Goal: Information Seeking & Learning: Learn about a topic

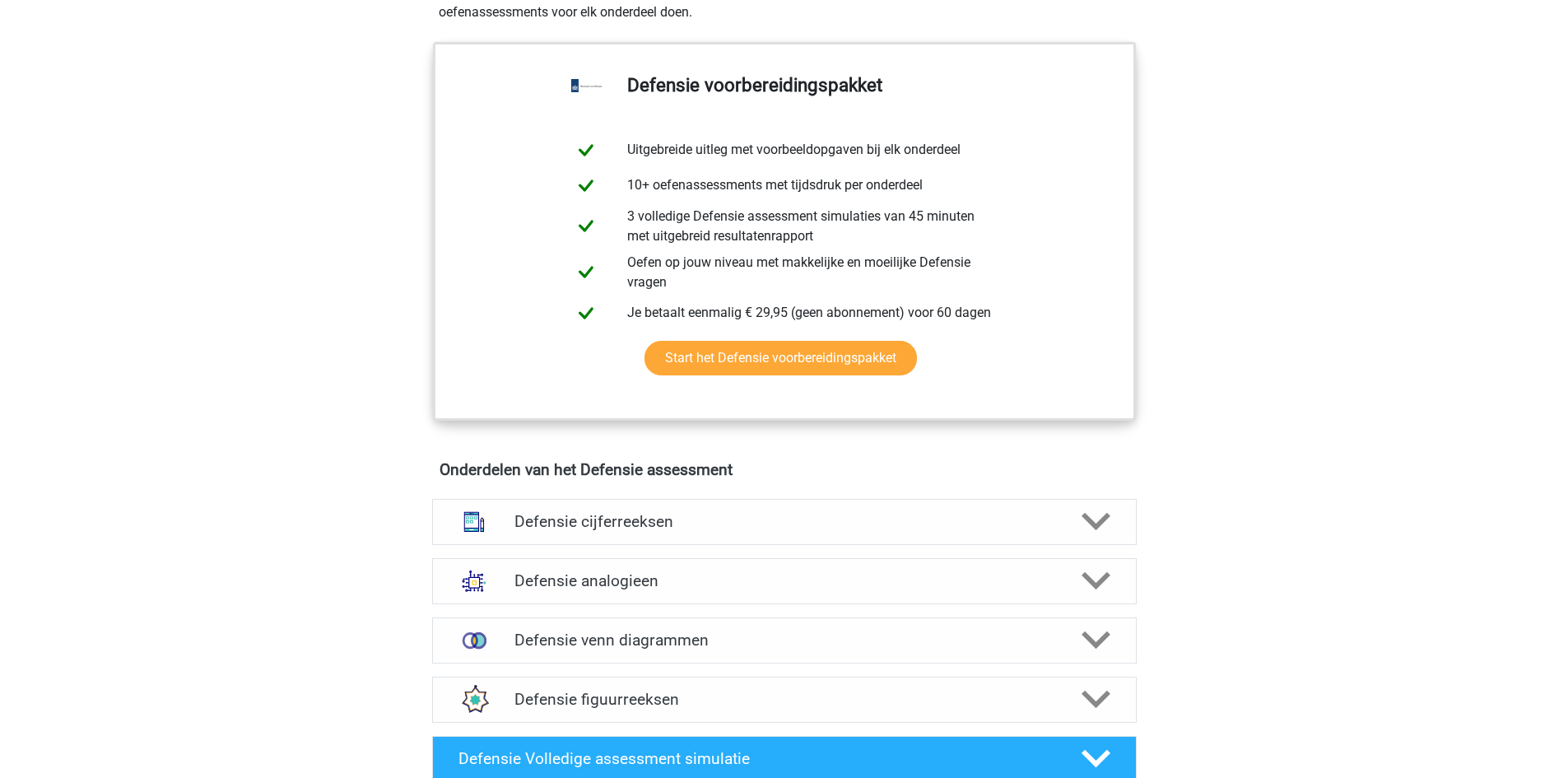
scroll to position [823, 0]
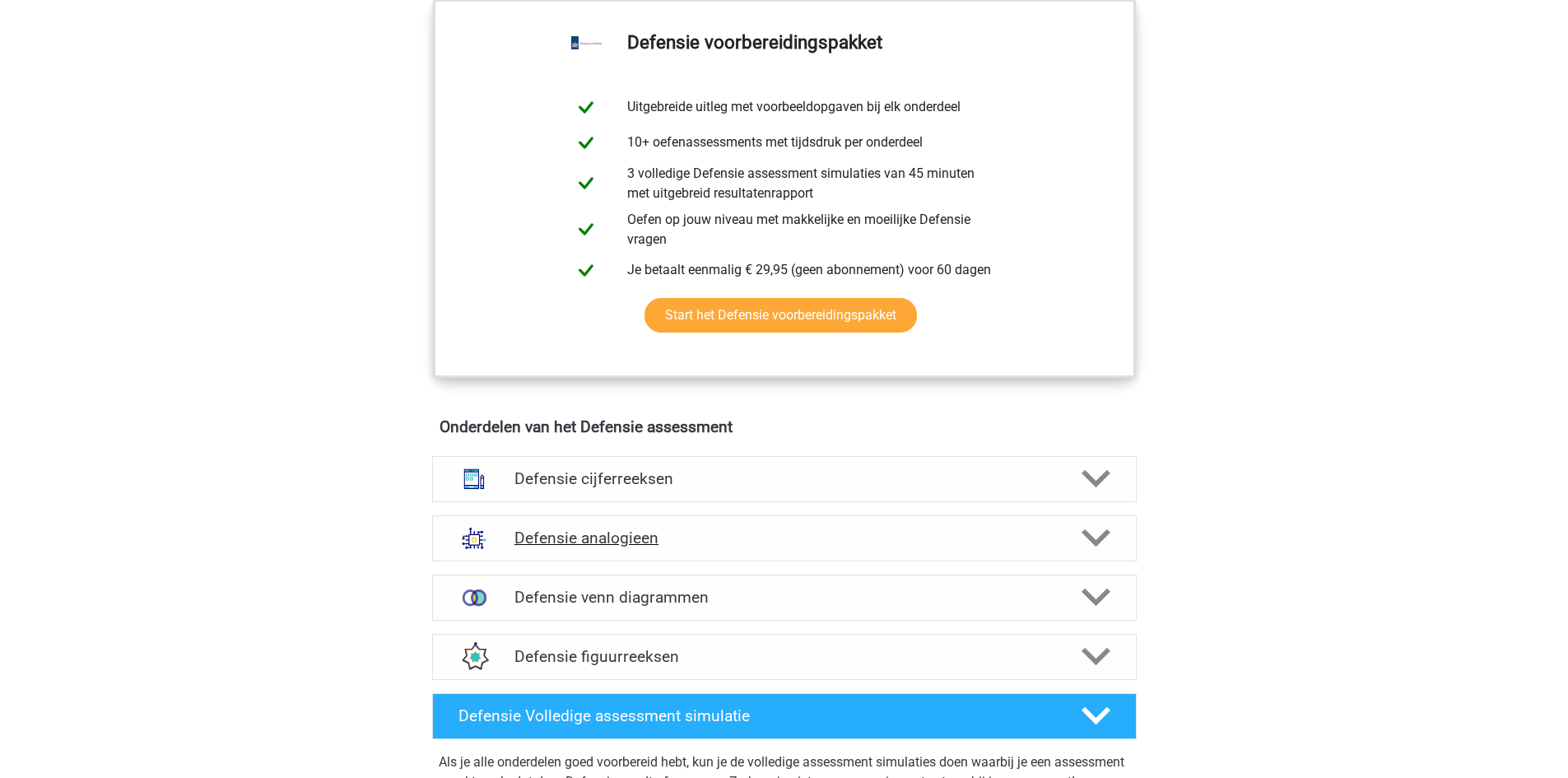
click at [1120, 543] on div at bounding box center [1094, 538] width 56 height 29
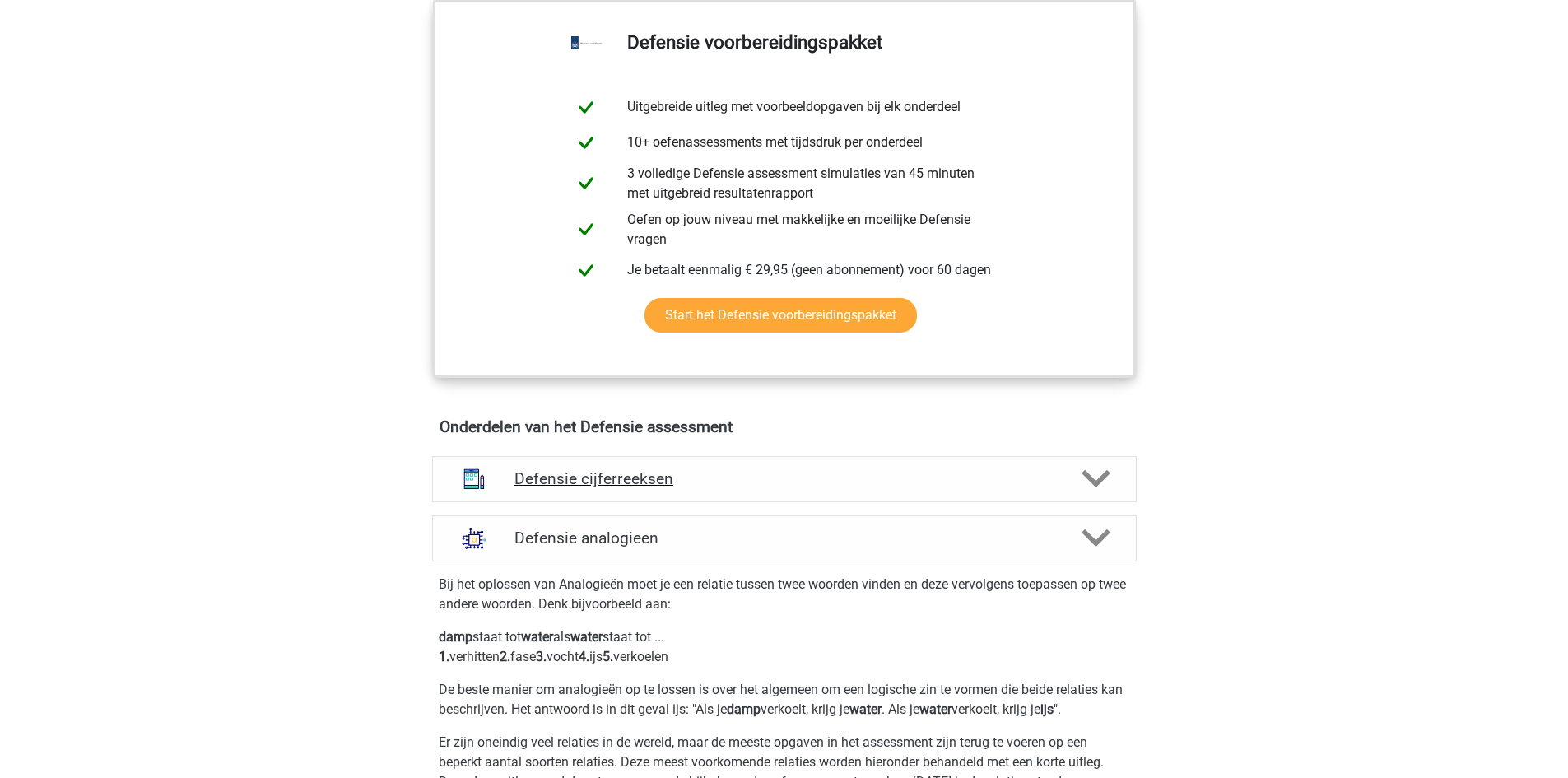
scroll to position [1234, 0]
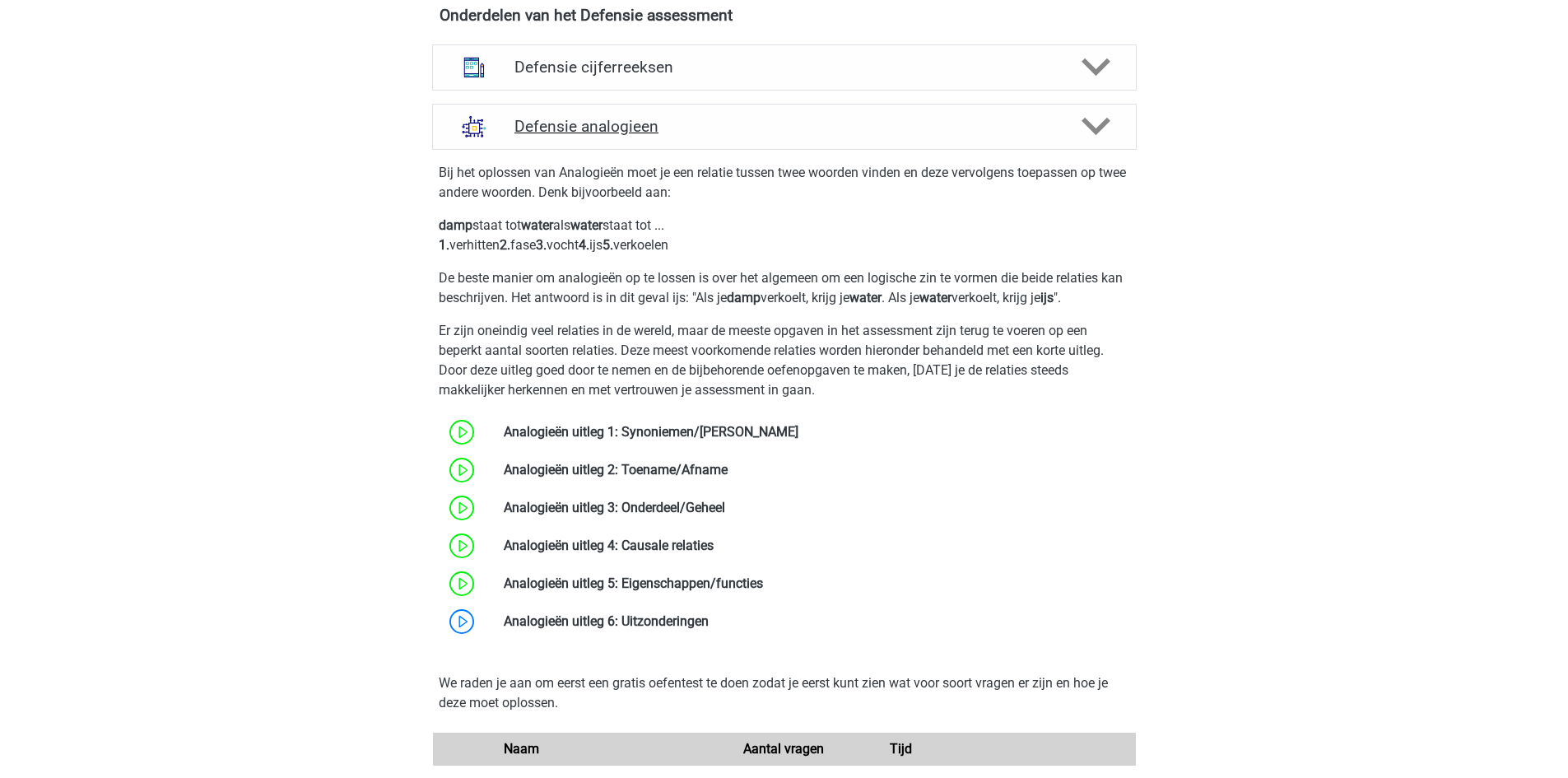
click at [1108, 125] on icon at bounding box center [1096, 127] width 29 height 29
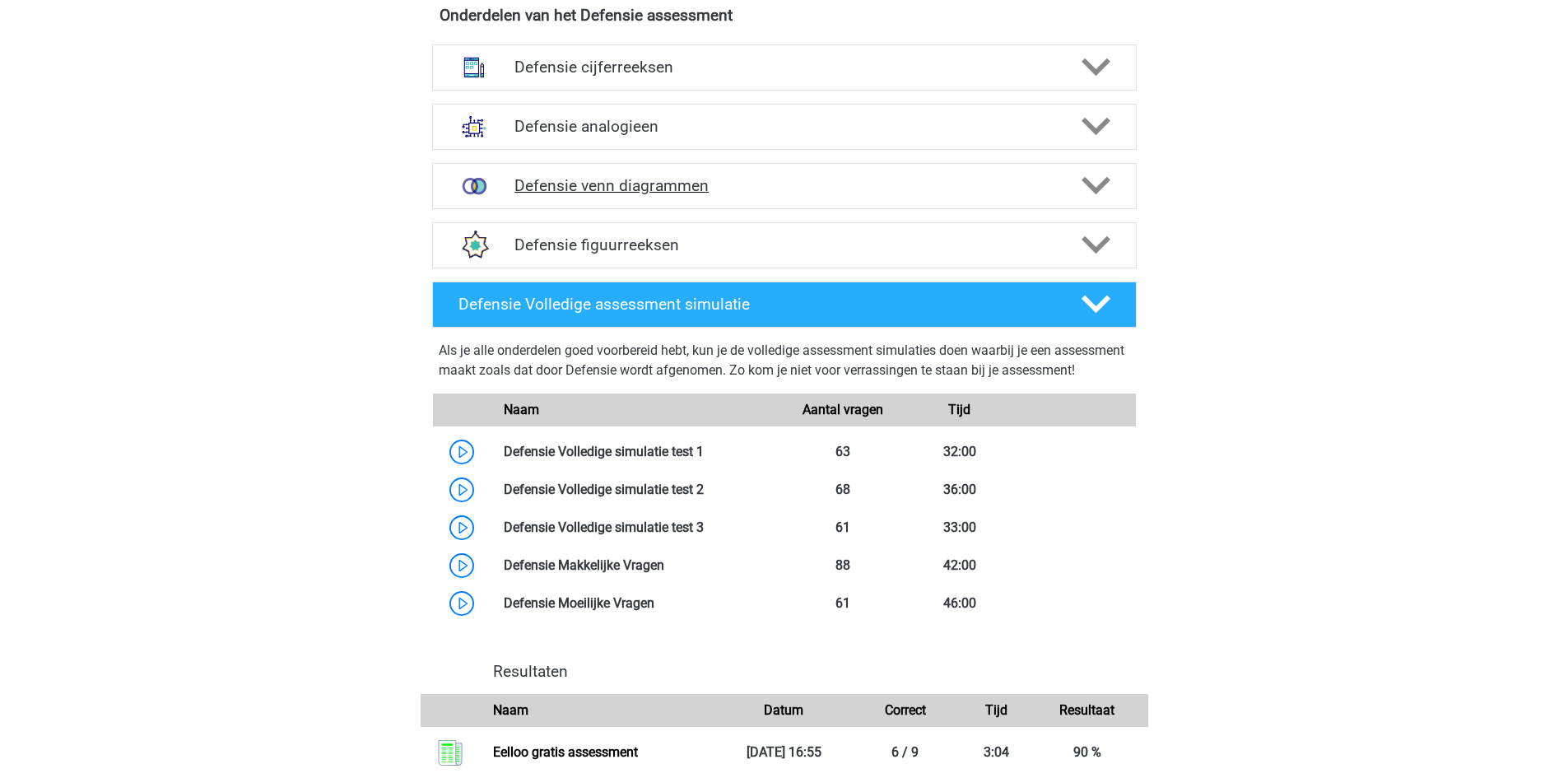
click at [1116, 179] on div at bounding box center [1094, 186] width 56 height 29
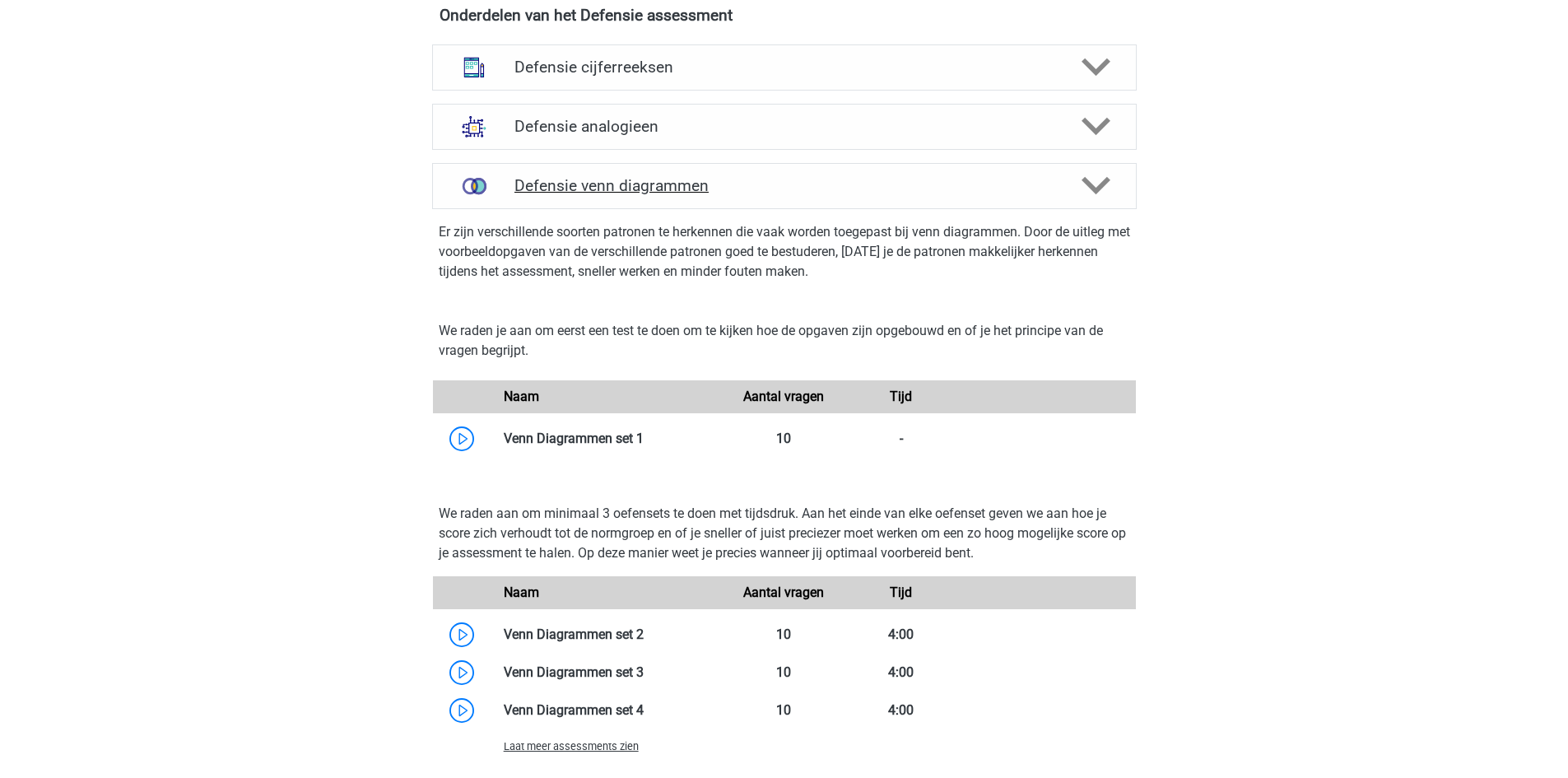
click at [1110, 192] on icon at bounding box center [1096, 186] width 29 height 29
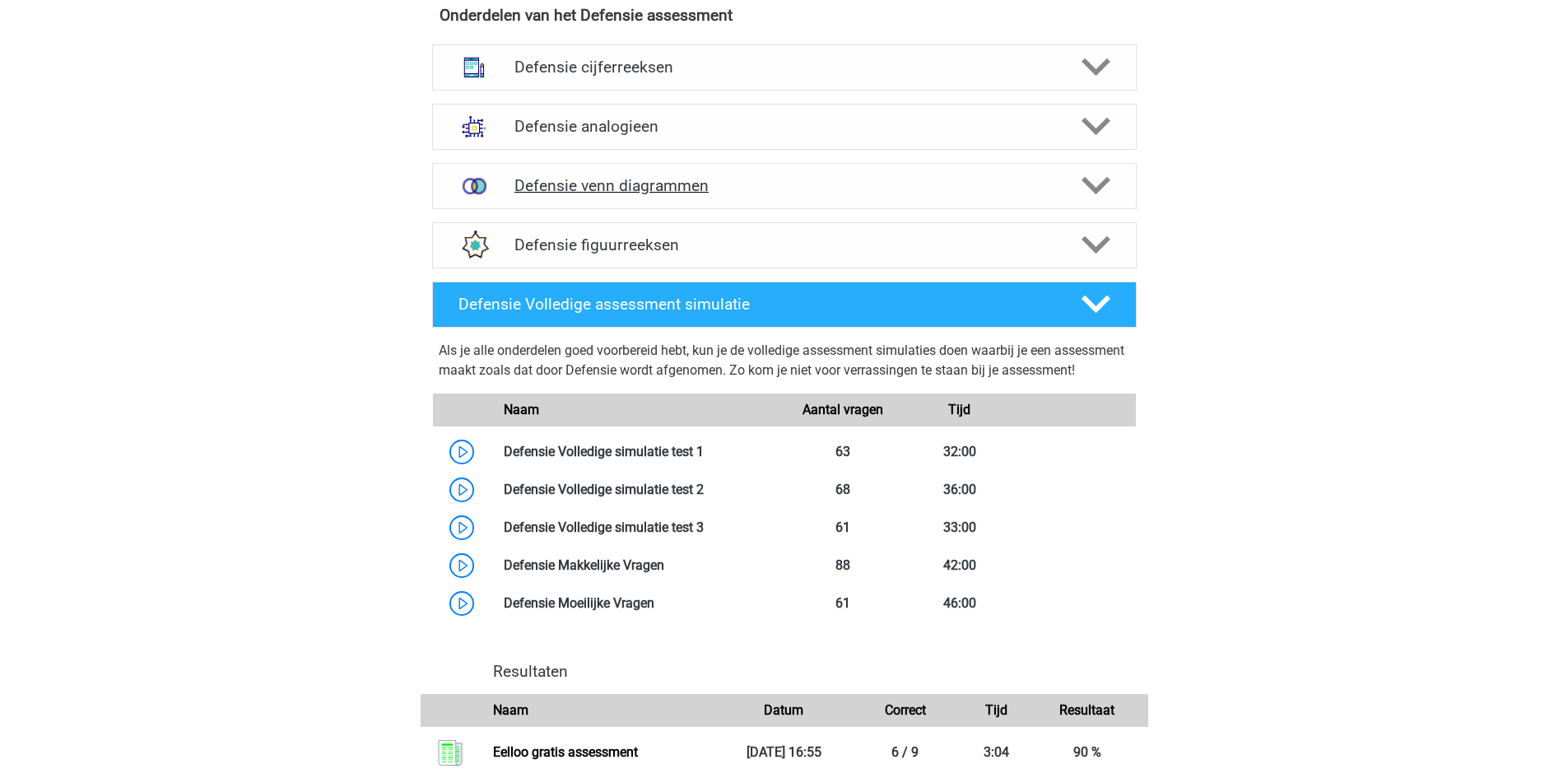
click at [1110, 192] on icon at bounding box center [1096, 186] width 29 height 29
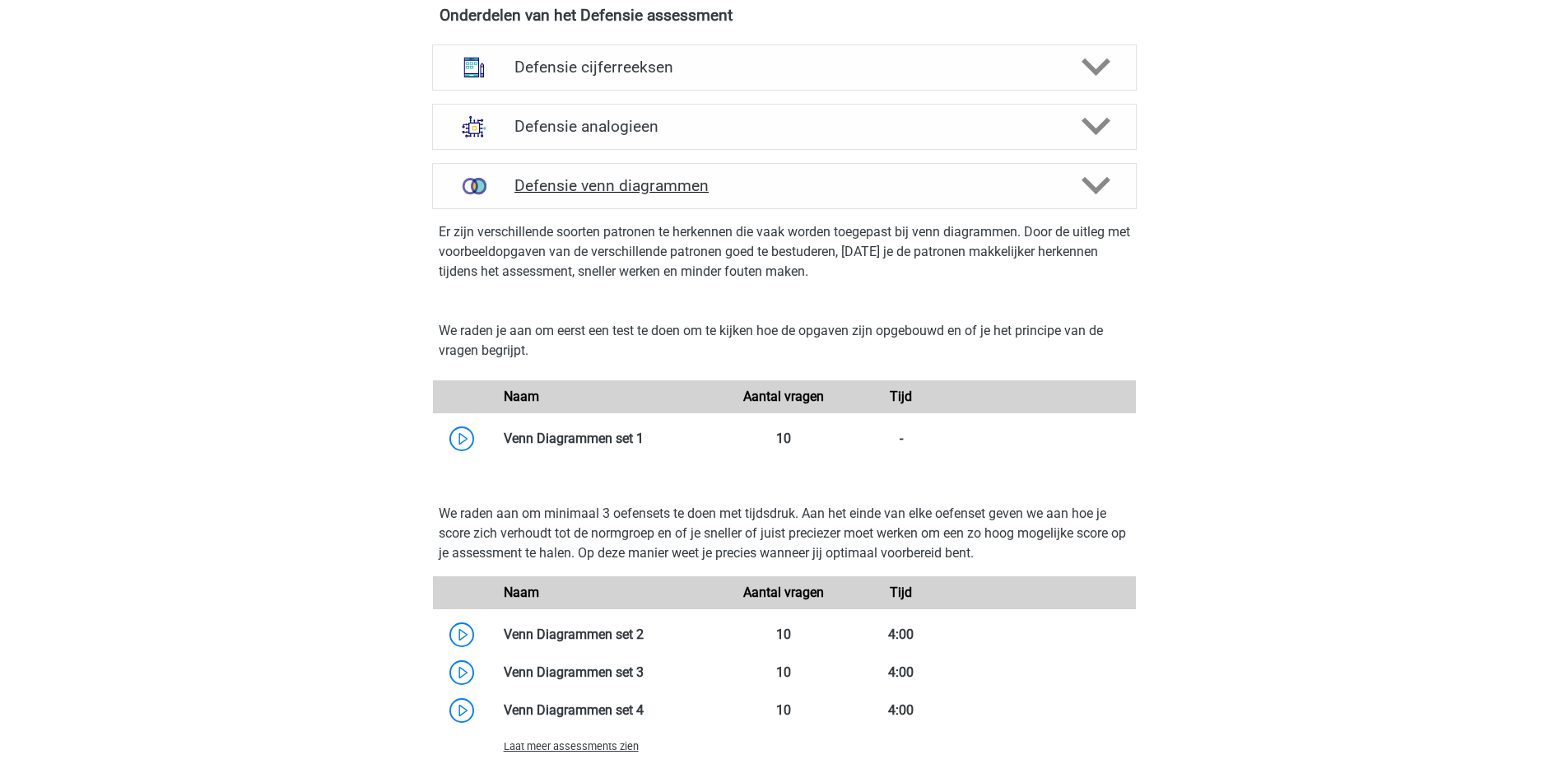
click at [1101, 172] on icon at bounding box center [1096, 186] width 29 height 29
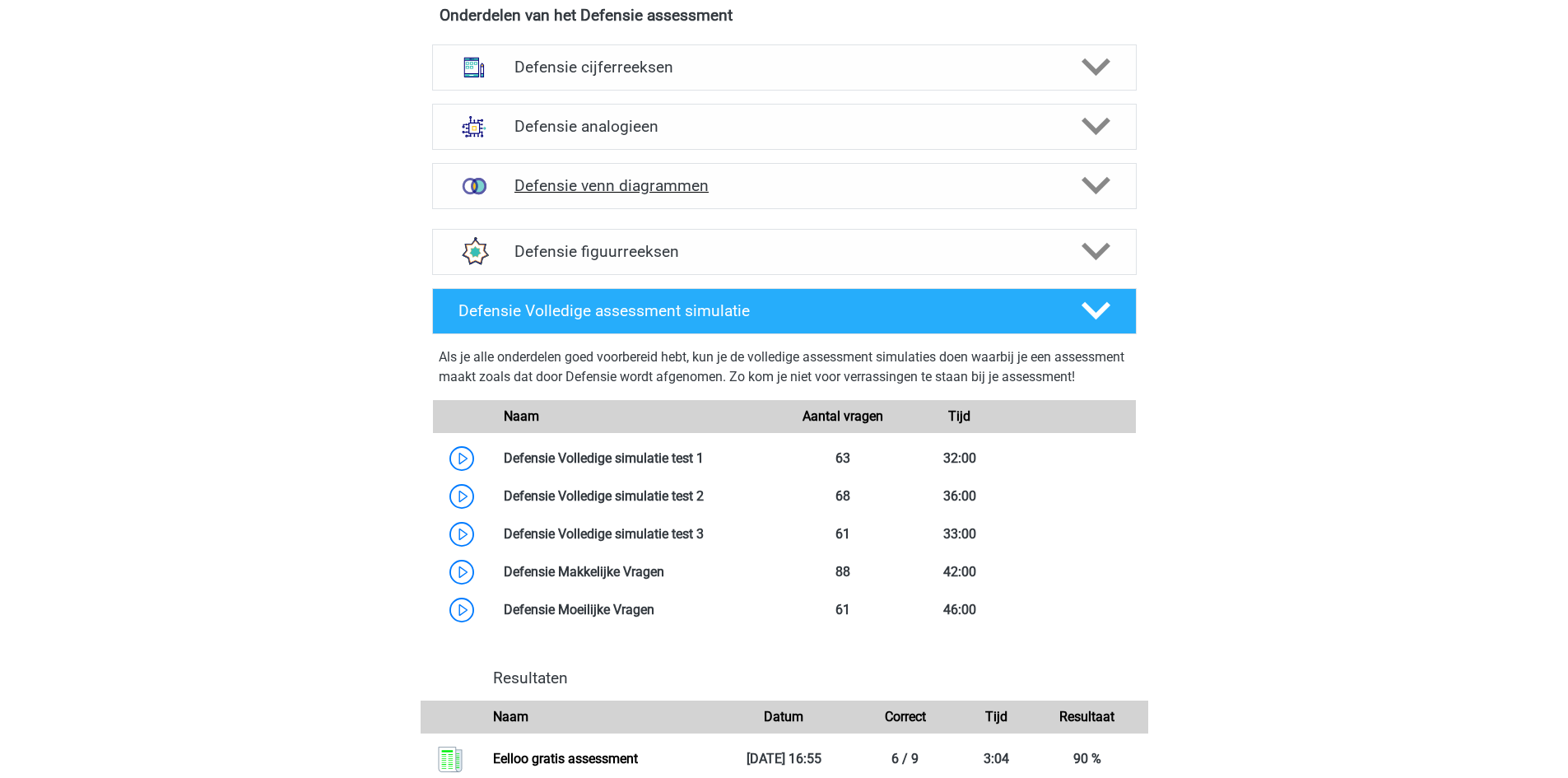
click at [1101, 172] on icon at bounding box center [1096, 186] width 29 height 29
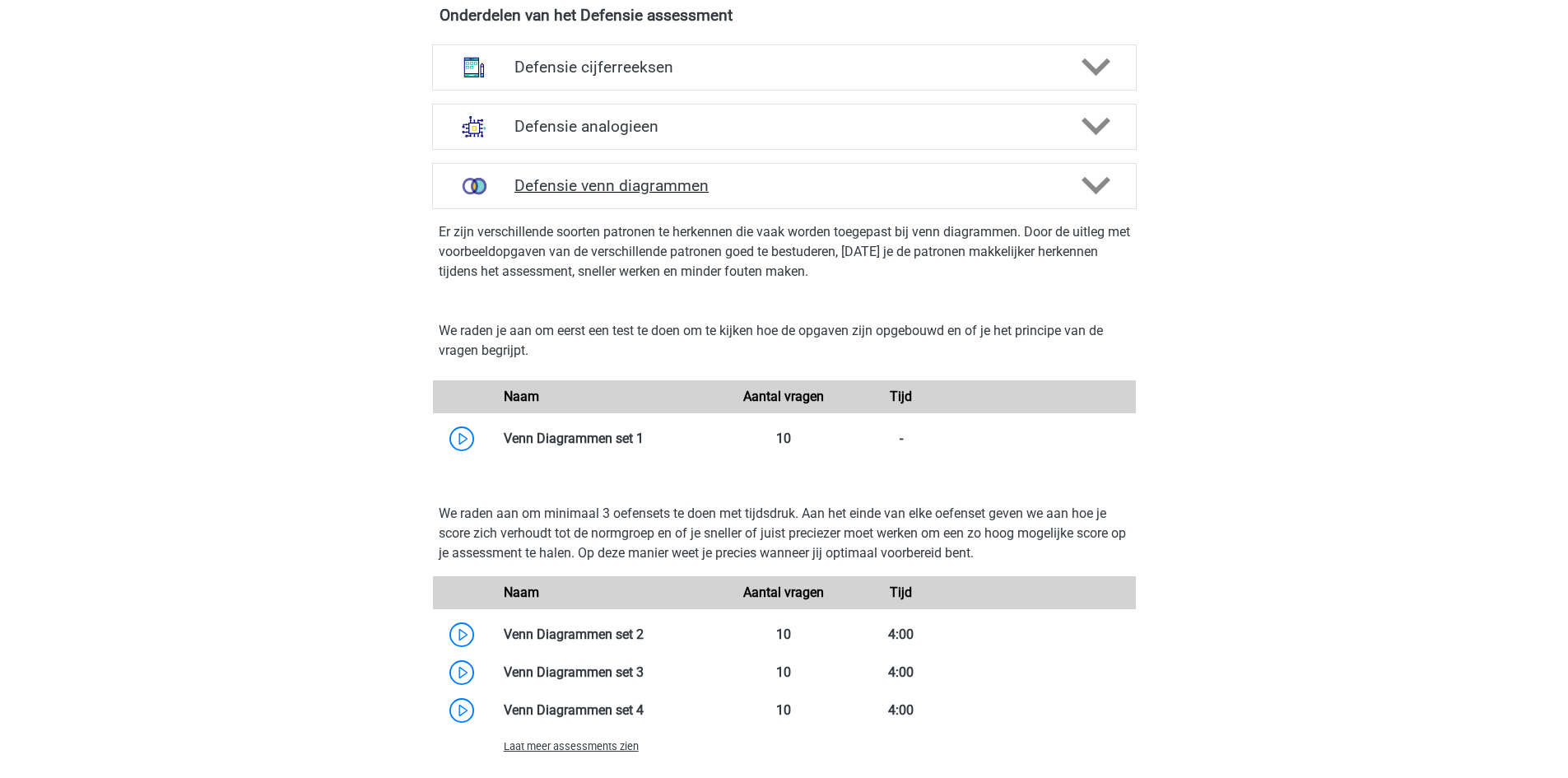
click at [1101, 172] on icon at bounding box center [1096, 186] width 29 height 29
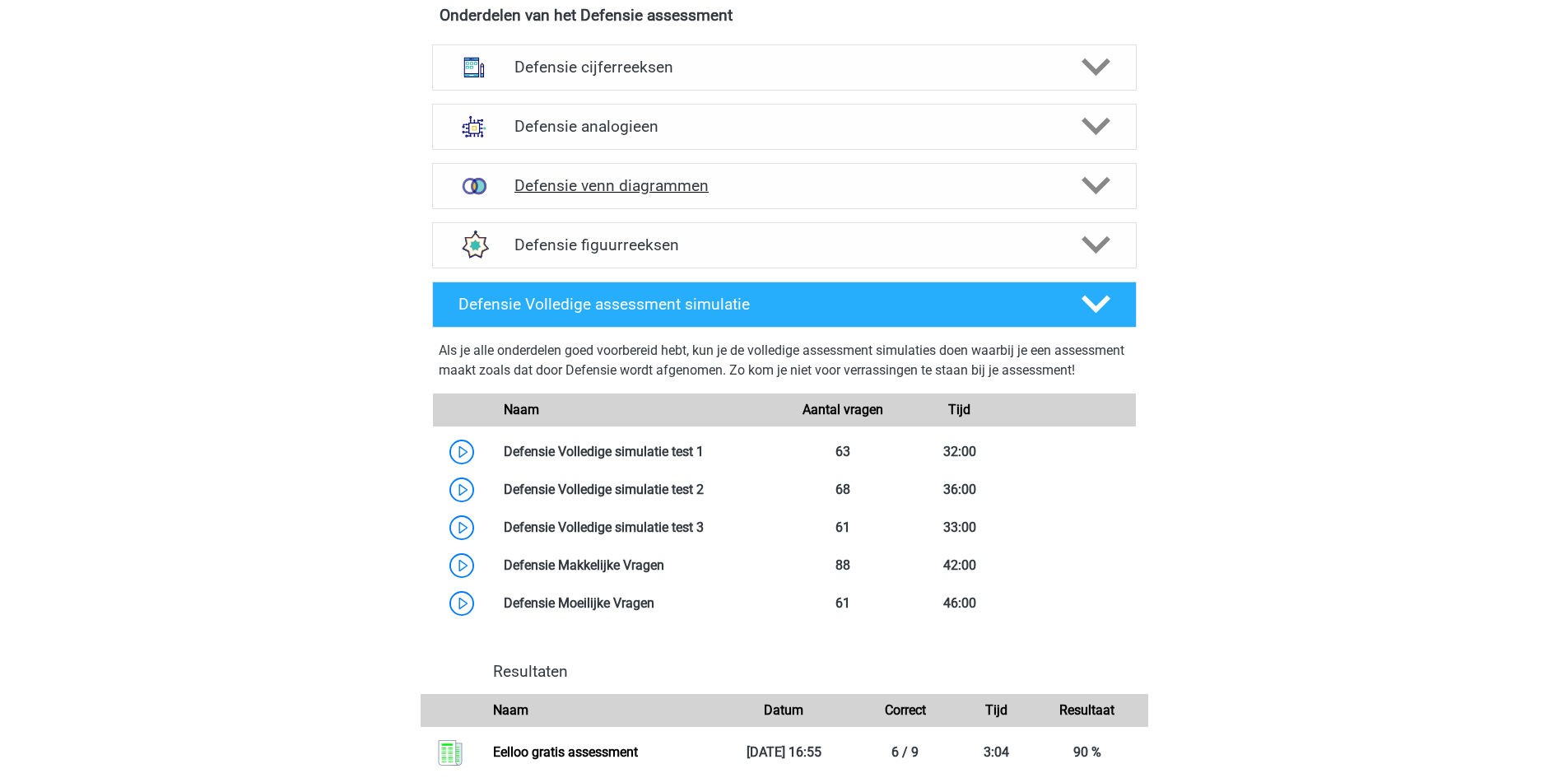
click at [1101, 172] on icon at bounding box center [1096, 186] width 29 height 29
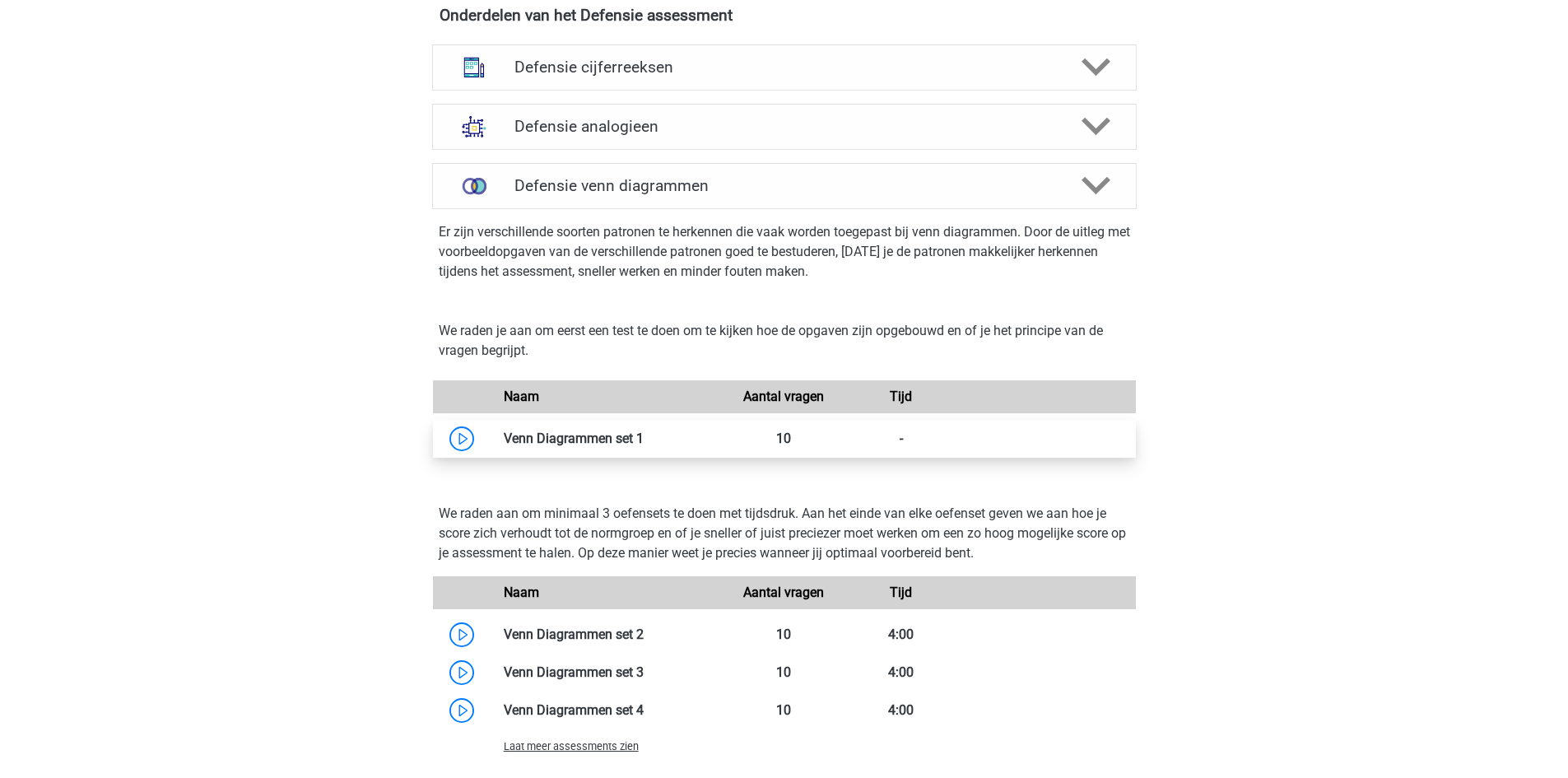
click at [644, 445] on link at bounding box center [644, 437] width 0 height 15
click at [1073, 201] on div "Defensie venn diagrammen" at bounding box center [784, 186] width 705 height 46
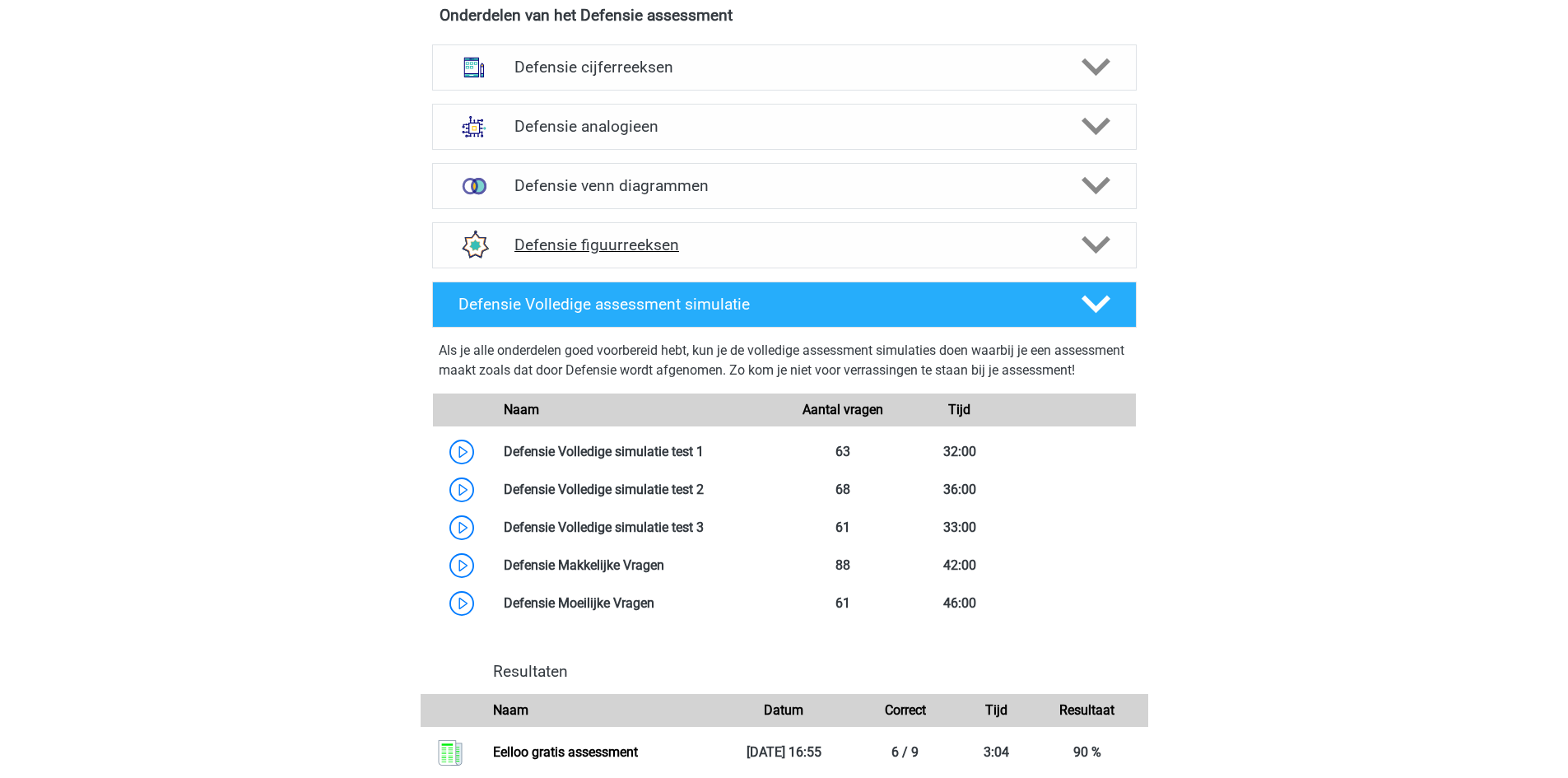
click at [1085, 240] on icon at bounding box center [1096, 245] width 29 height 29
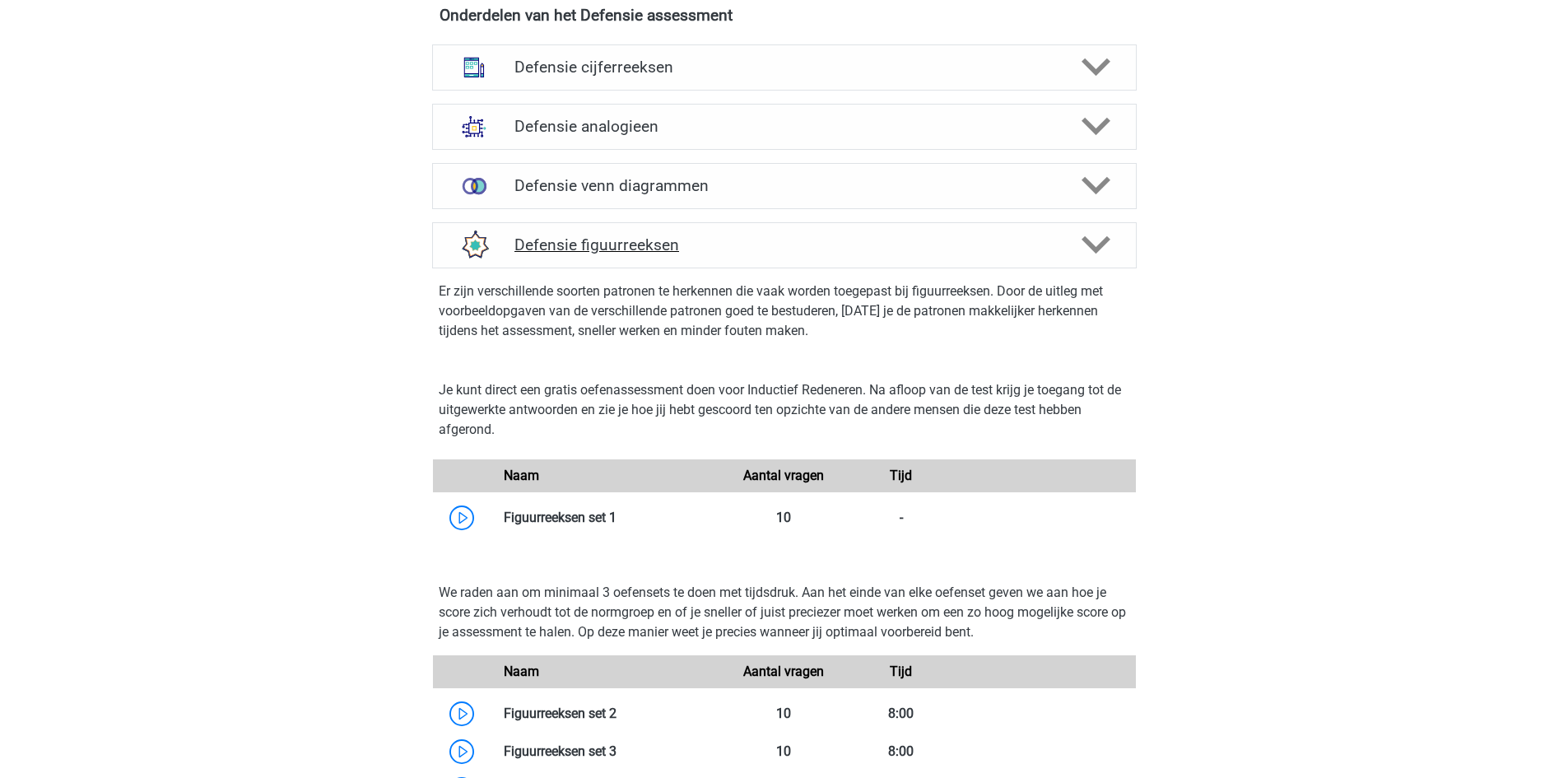
click at [1085, 240] on polygon at bounding box center [1096, 245] width 29 height 18
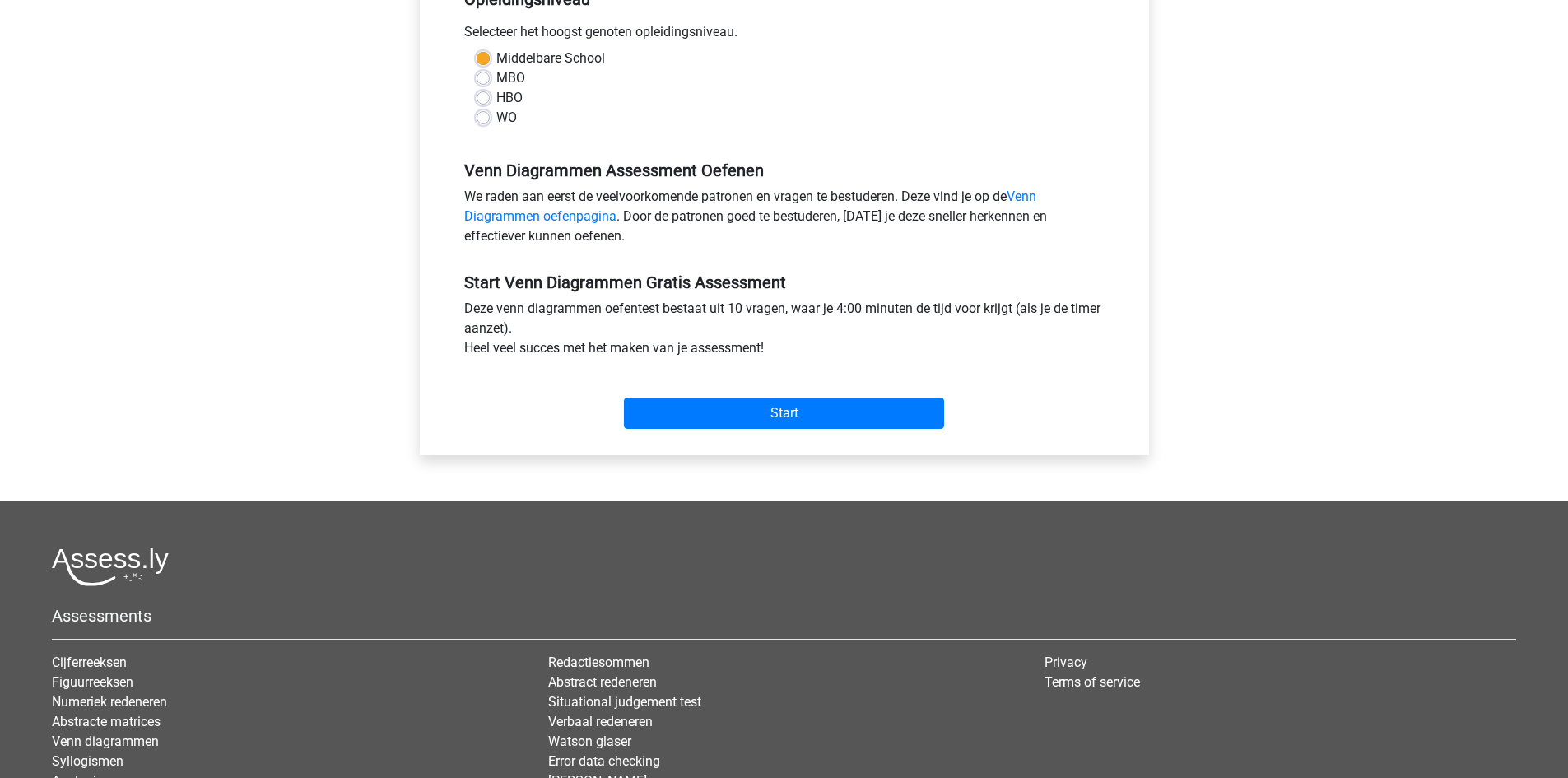
scroll to position [411, 0]
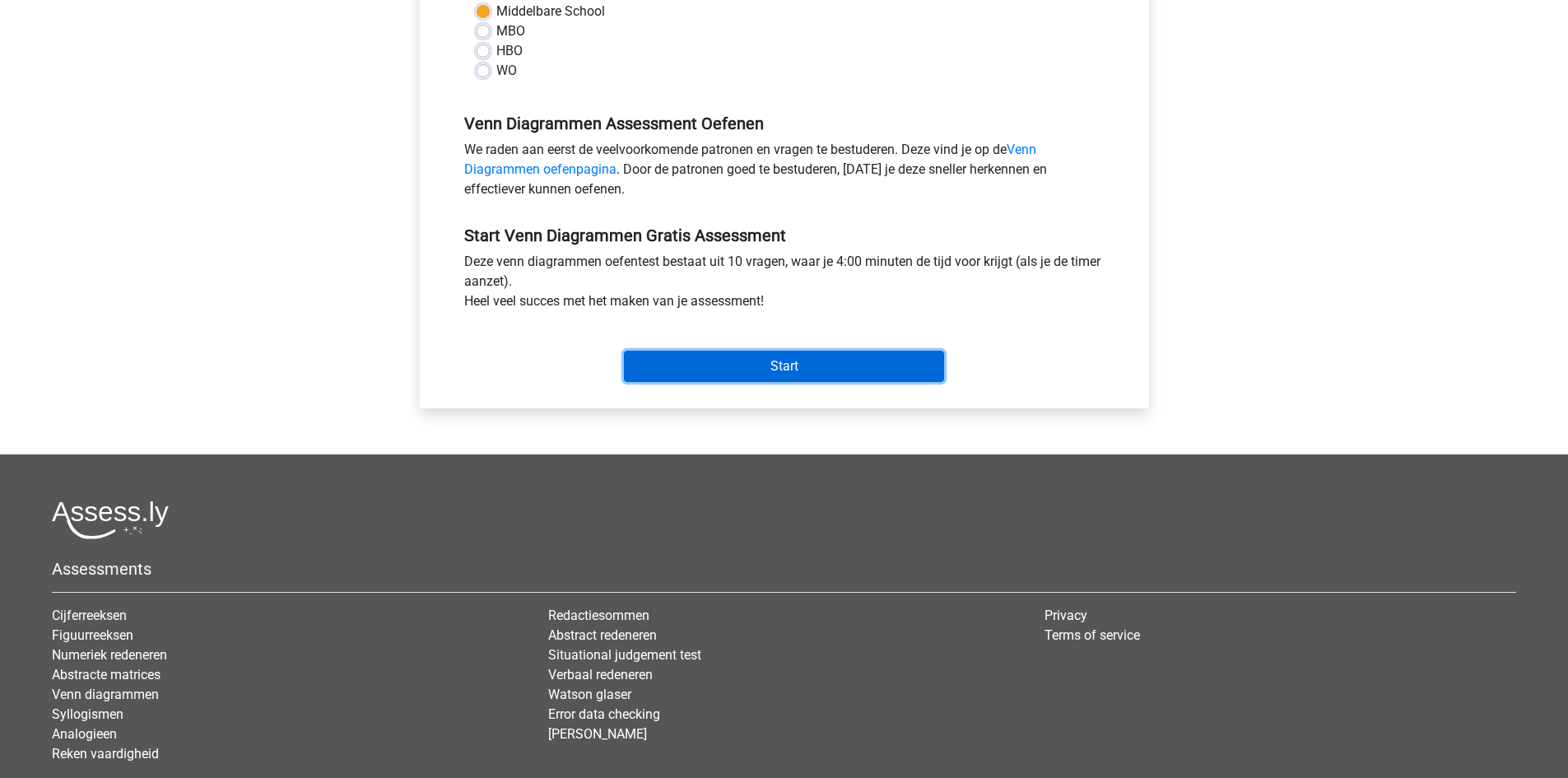
click at [746, 373] on input "Start" at bounding box center [784, 366] width 321 height 32
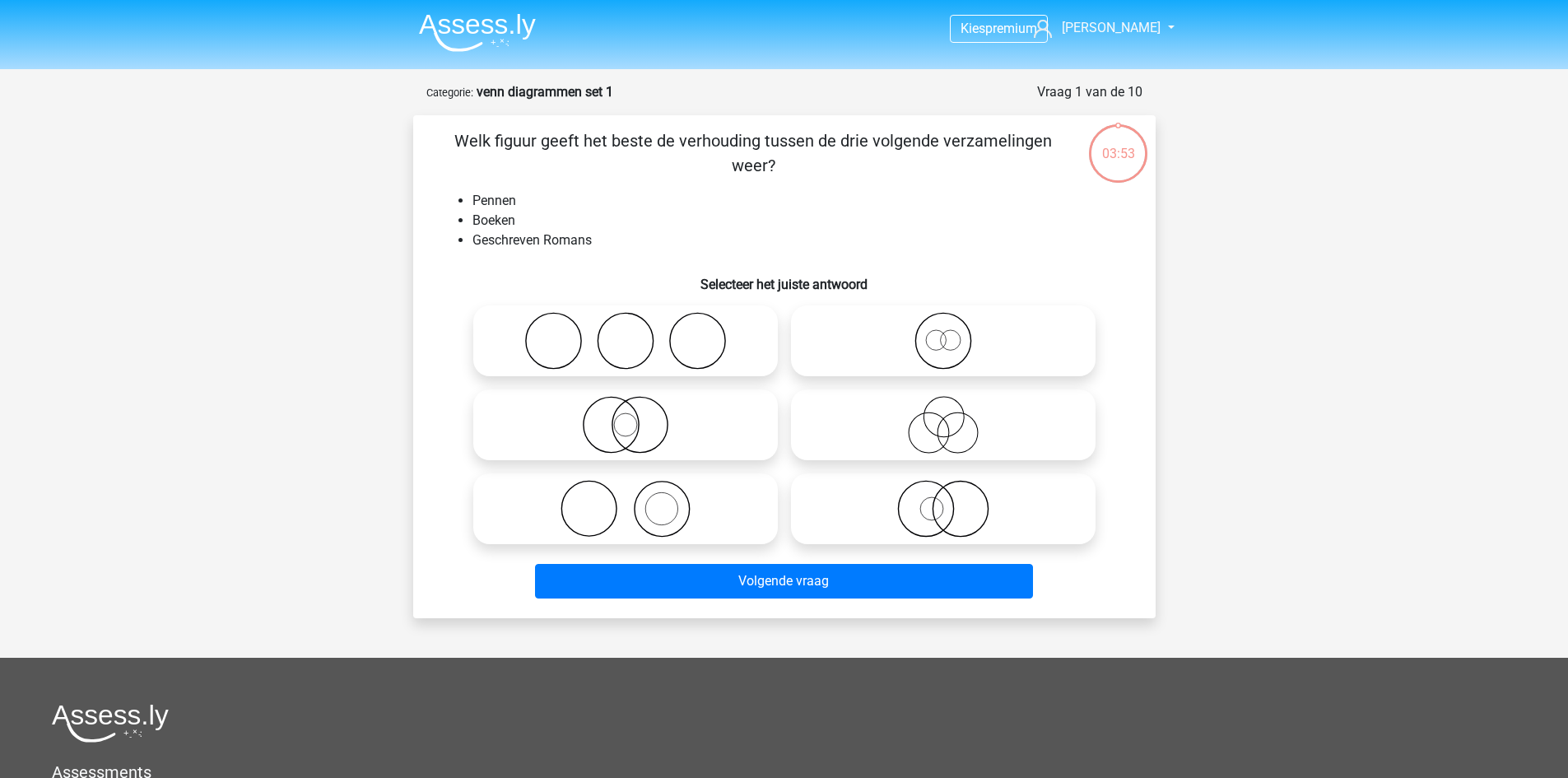
click at [657, 352] on icon at bounding box center [626, 341] width 292 height 58
click at [637, 332] on input "radio" at bounding box center [631, 327] width 11 height 11
radio input "true"
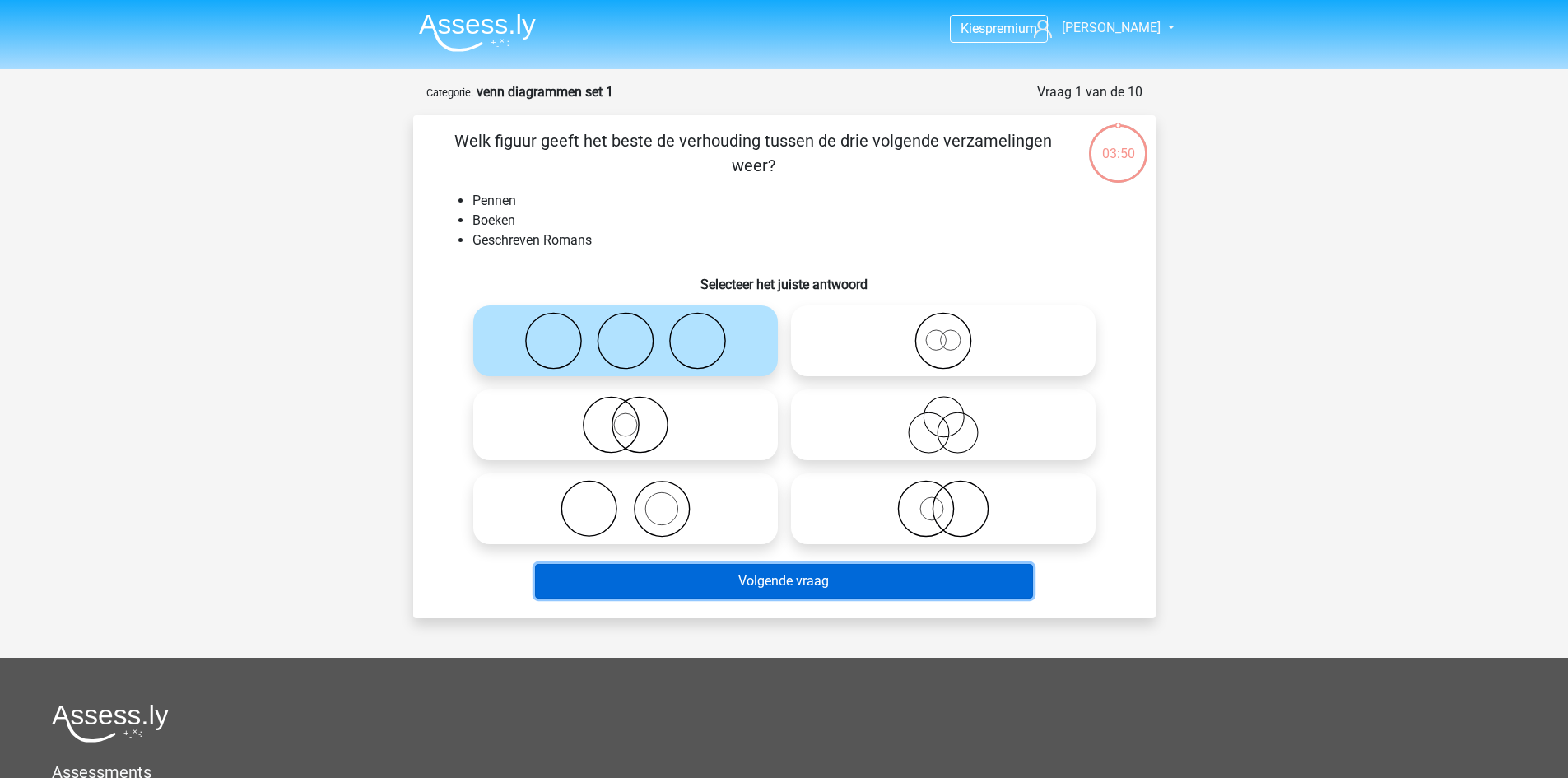
click at [758, 587] on button "Volgende vraag" at bounding box center [784, 581] width 498 height 34
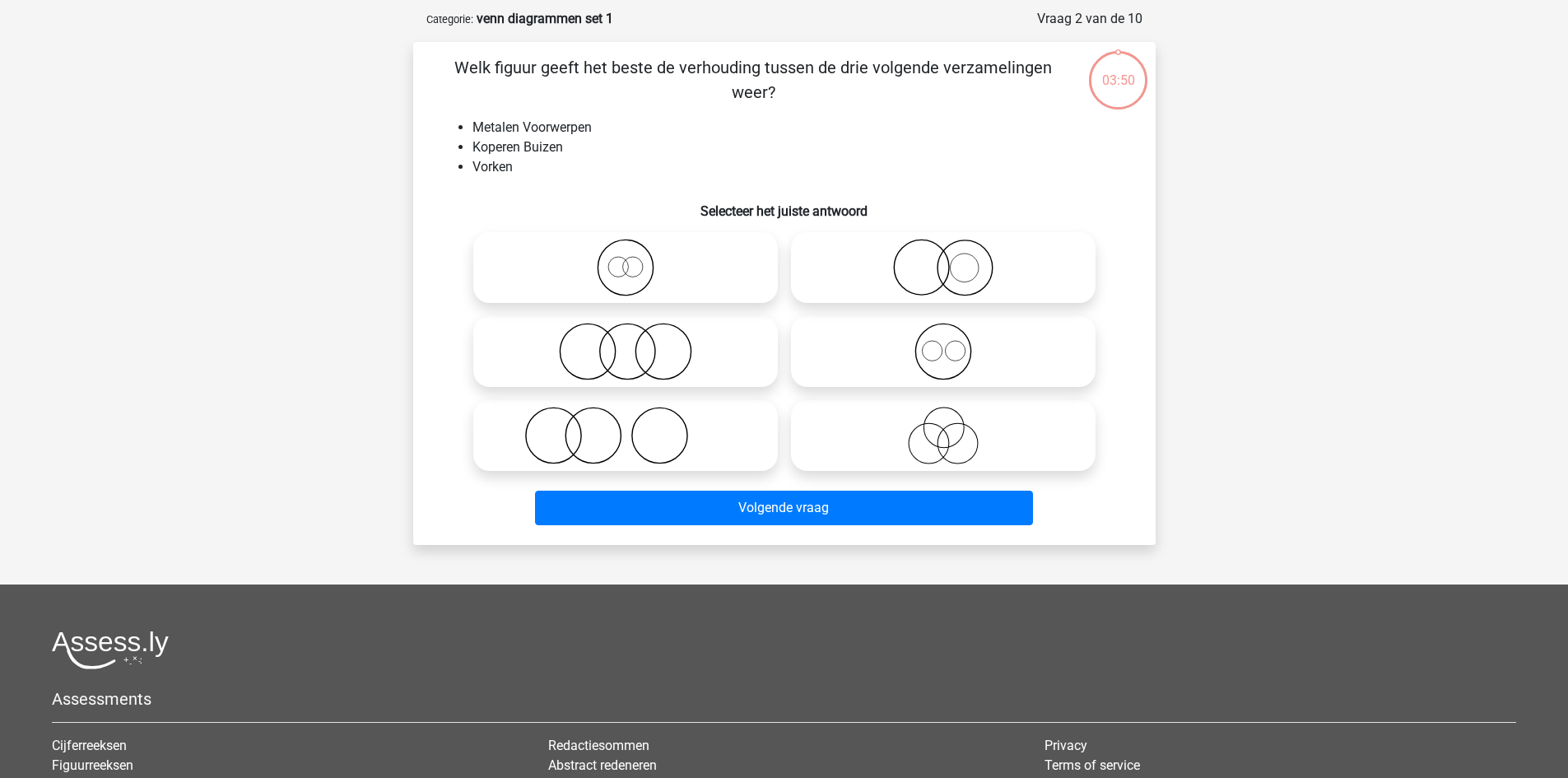
scroll to position [82, 0]
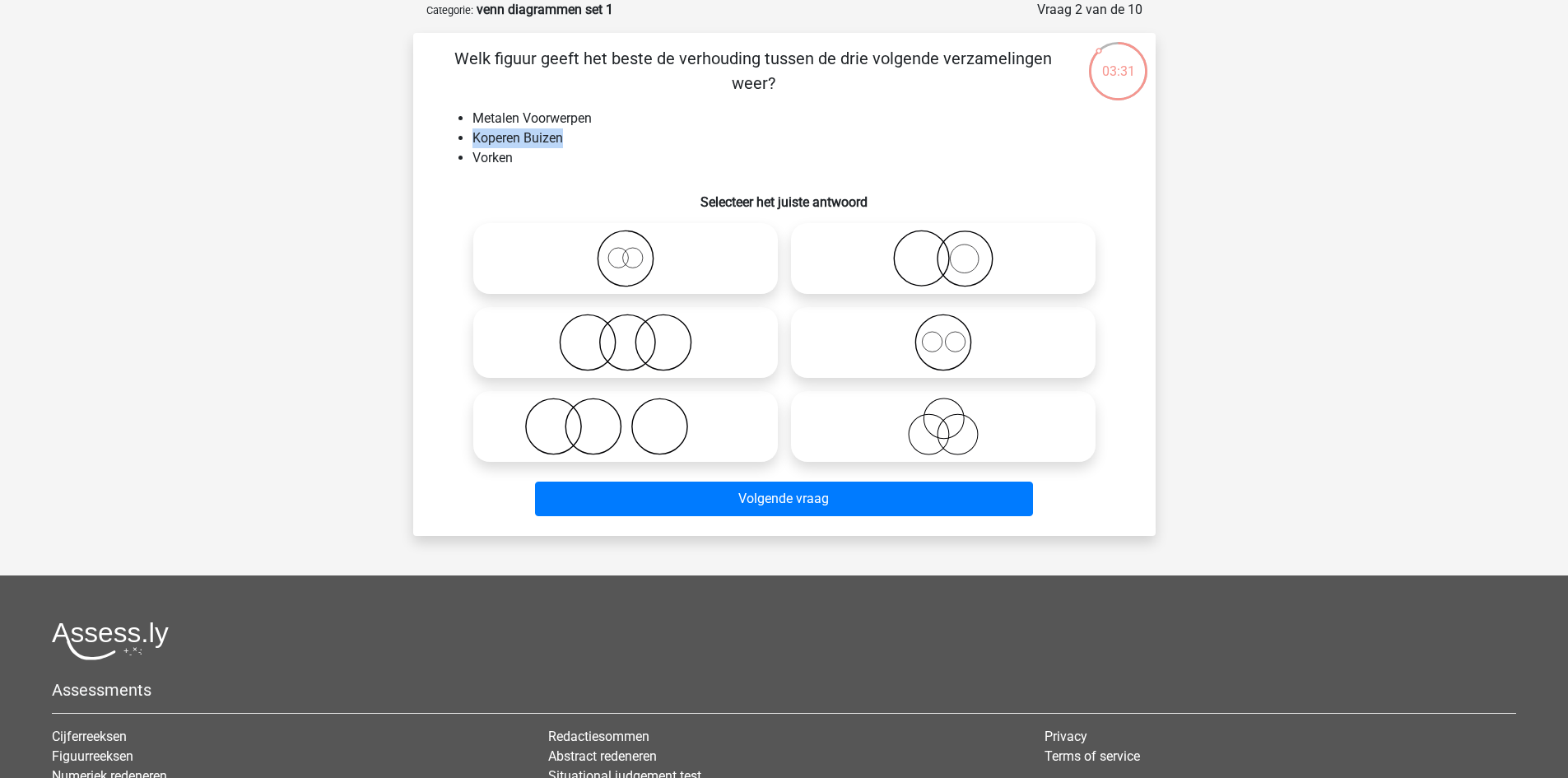
drag, startPoint x: 573, startPoint y: 138, endPoint x: 473, endPoint y: 130, distance: 100.3
click at [473, 130] on li "Koperen Buizen" at bounding box center [801, 139] width 657 height 20
copy li "Koperen Buizen"
click at [652, 50] on p "Welk figuur geeft het beste de verhouding tussen de drie volgende verzamelingen…" at bounding box center [753, 71] width 628 height 50
click at [936, 411] on icon at bounding box center [944, 427] width 292 height 58
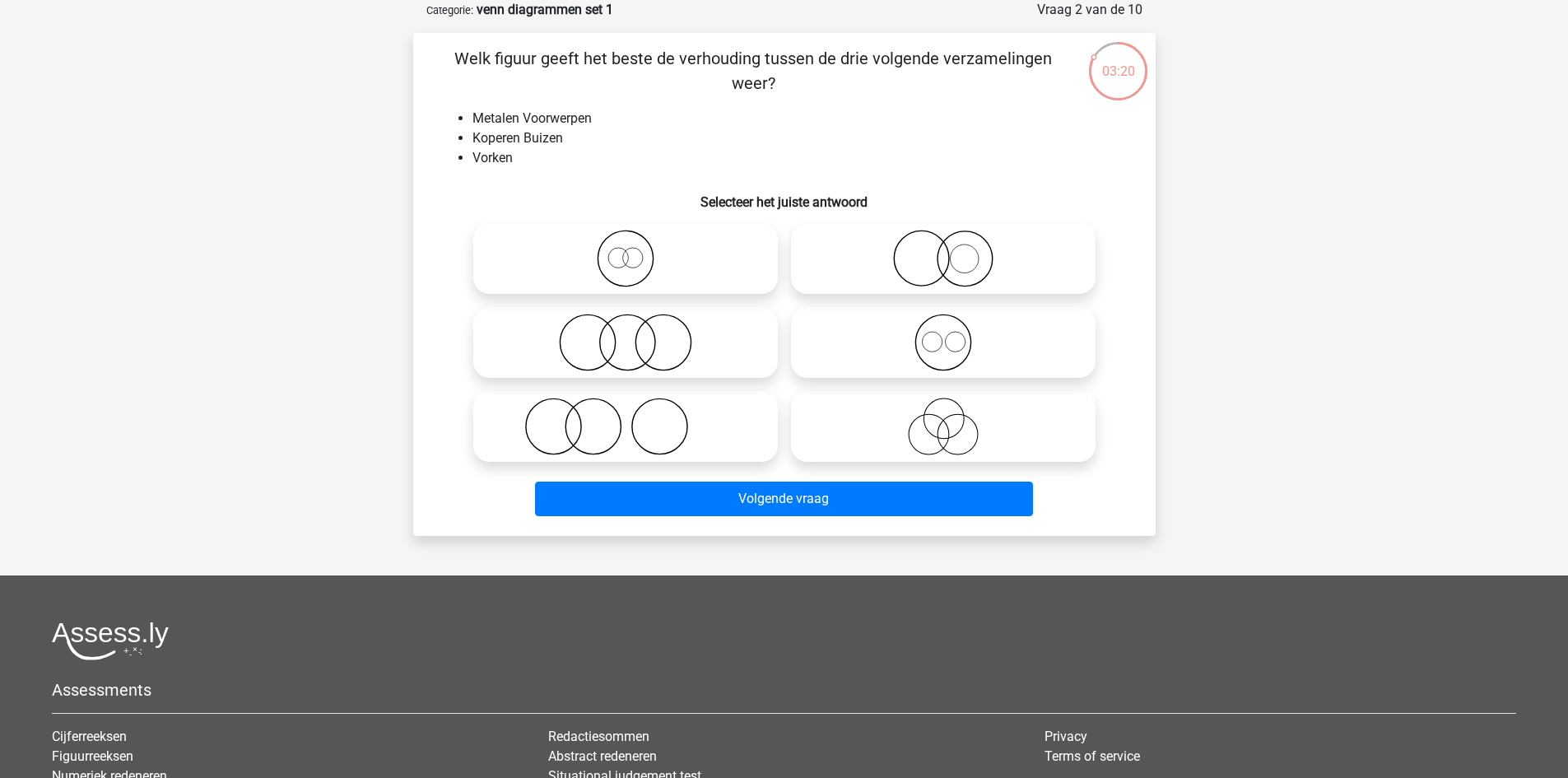
click at [944, 411] on input "radio" at bounding box center [949, 413] width 11 height 11
radio input "true"
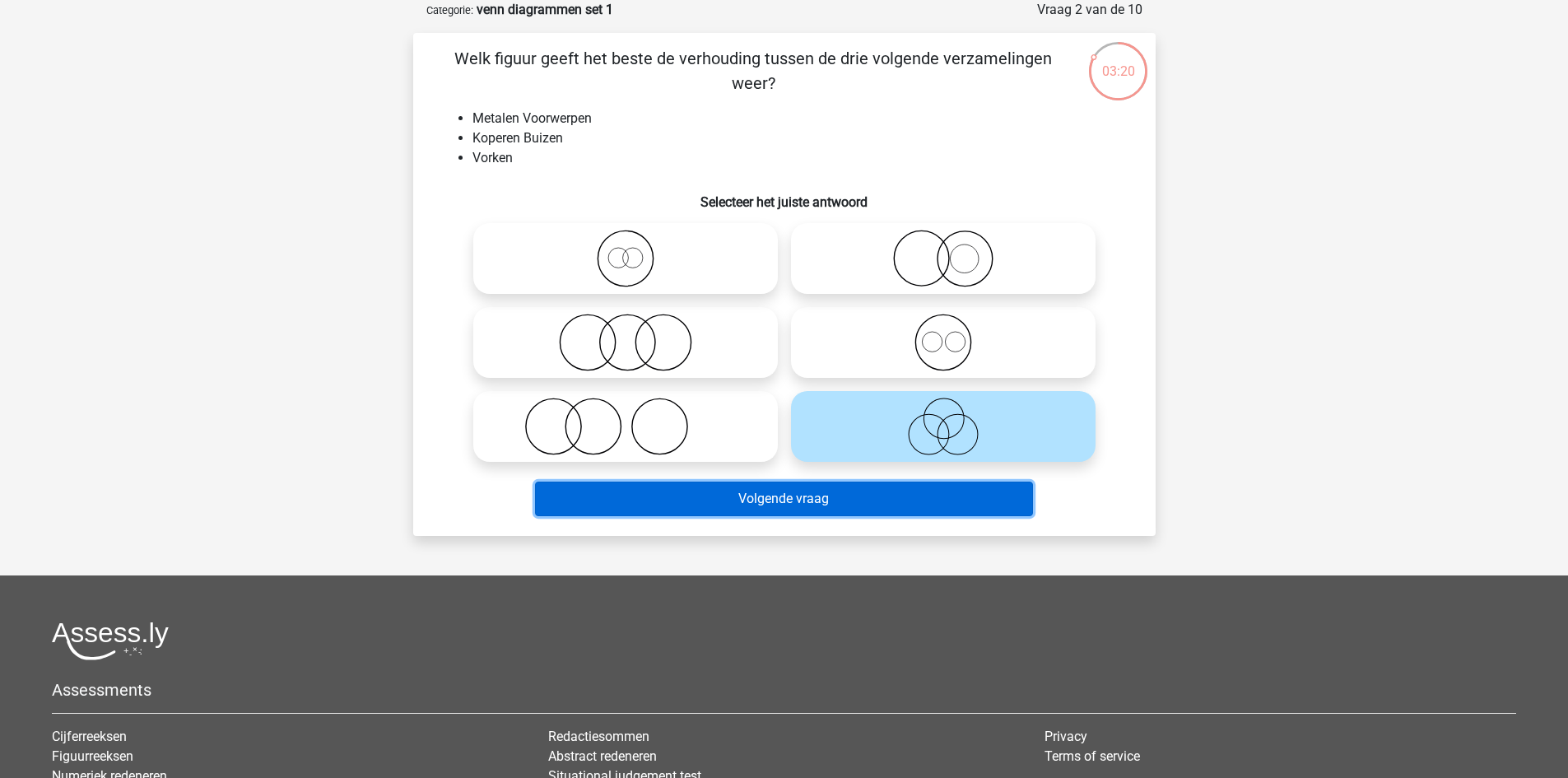
click at [809, 511] on button "Volgende vraag" at bounding box center [784, 499] width 498 height 34
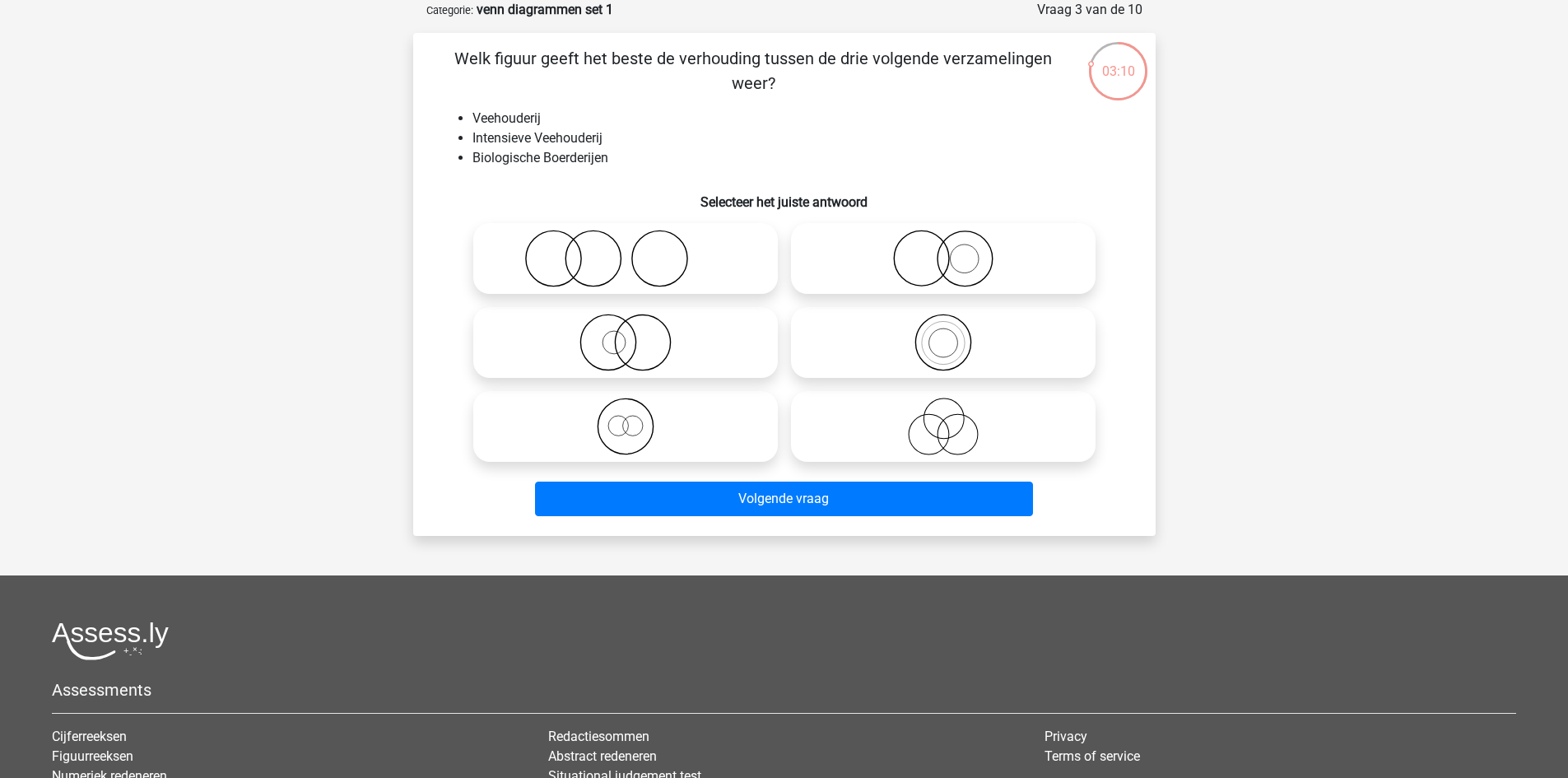
click at [877, 334] on icon at bounding box center [944, 342] width 292 height 58
click at [944, 334] on input "radio" at bounding box center [949, 329] width 11 height 11
radio input "true"
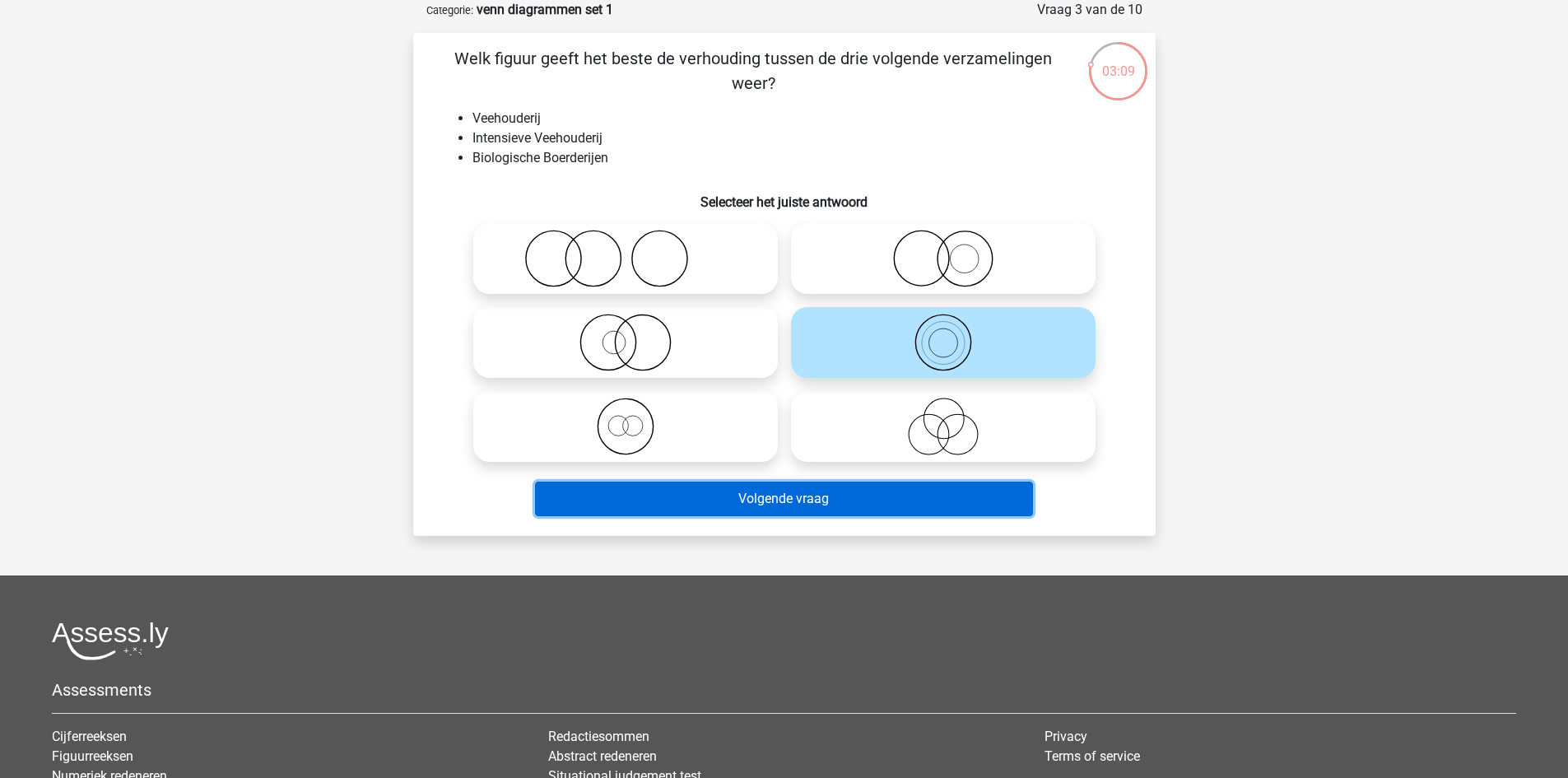
click at [898, 502] on button "Volgende vraag" at bounding box center [784, 499] width 498 height 34
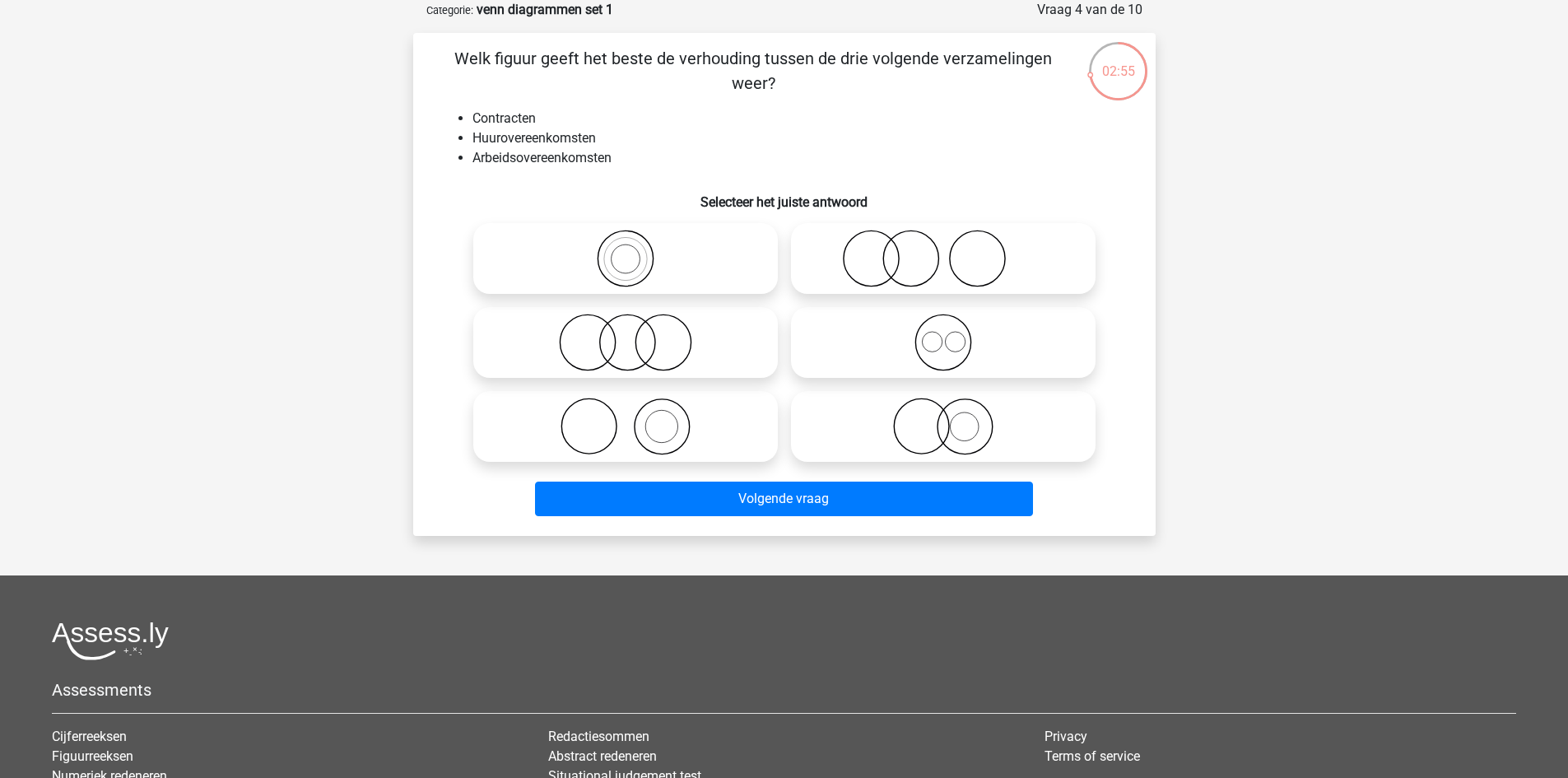
click at [609, 249] on icon at bounding box center [626, 259] width 292 height 58
click at [626, 249] on input "radio" at bounding box center [631, 245] width 11 height 11
radio input "true"
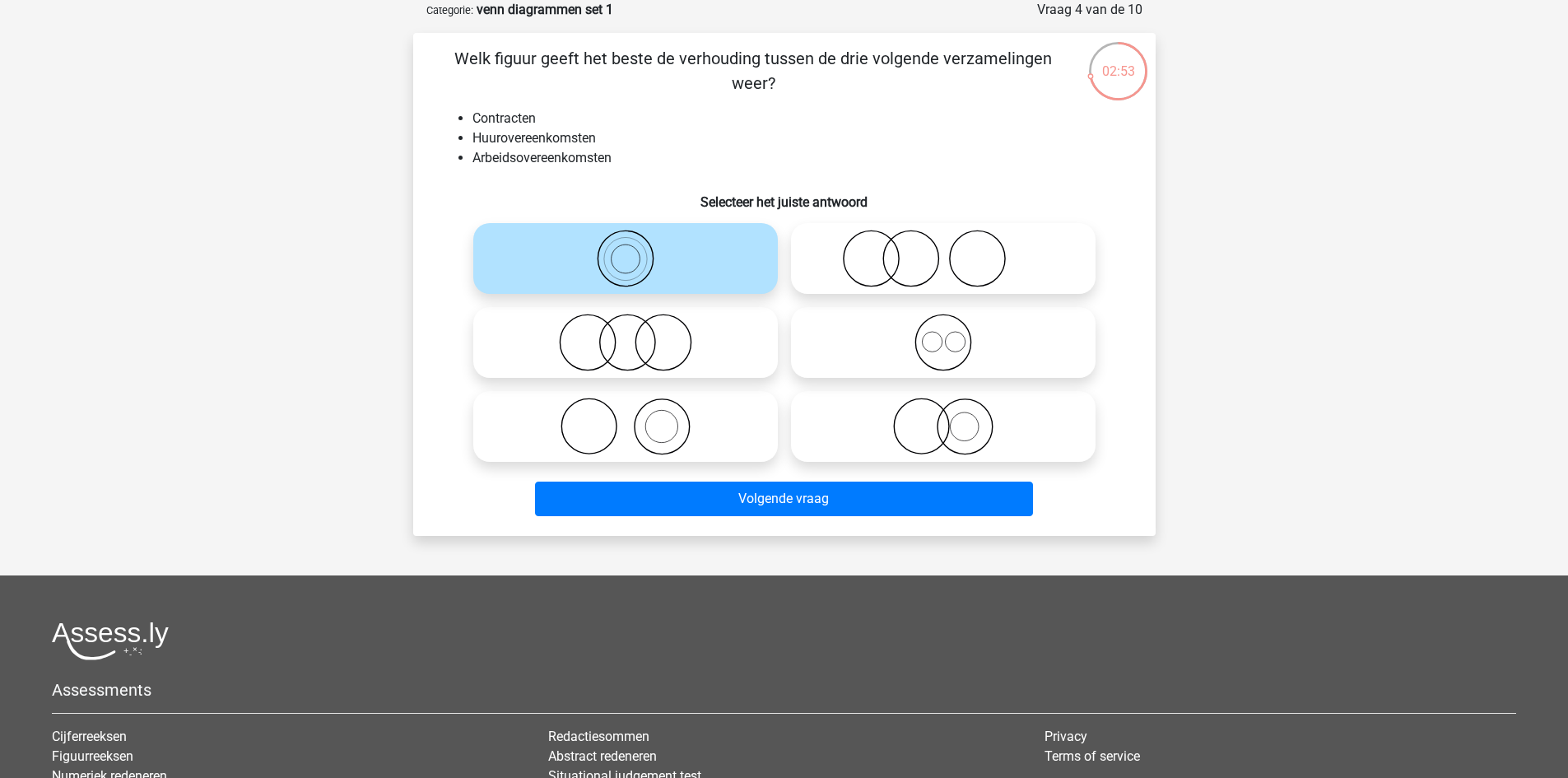
click at [714, 346] on icon at bounding box center [626, 342] width 292 height 58
click at [637, 334] on input "radio" at bounding box center [631, 329] width 11 height 11
radio input "true"
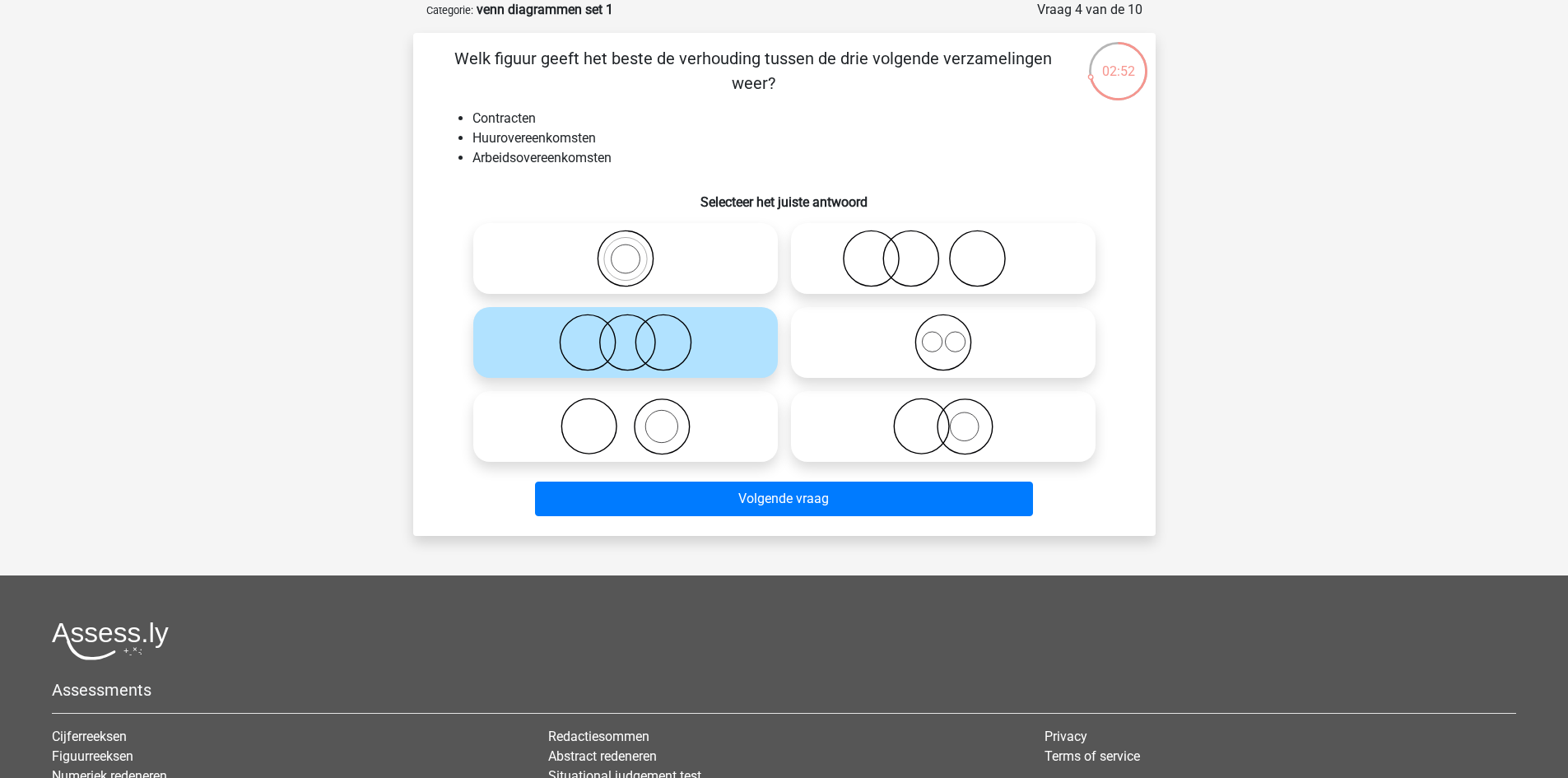
click at [776, 481] on div "Volgende vraag" at bounding box center [784, 495] width 690 height 54
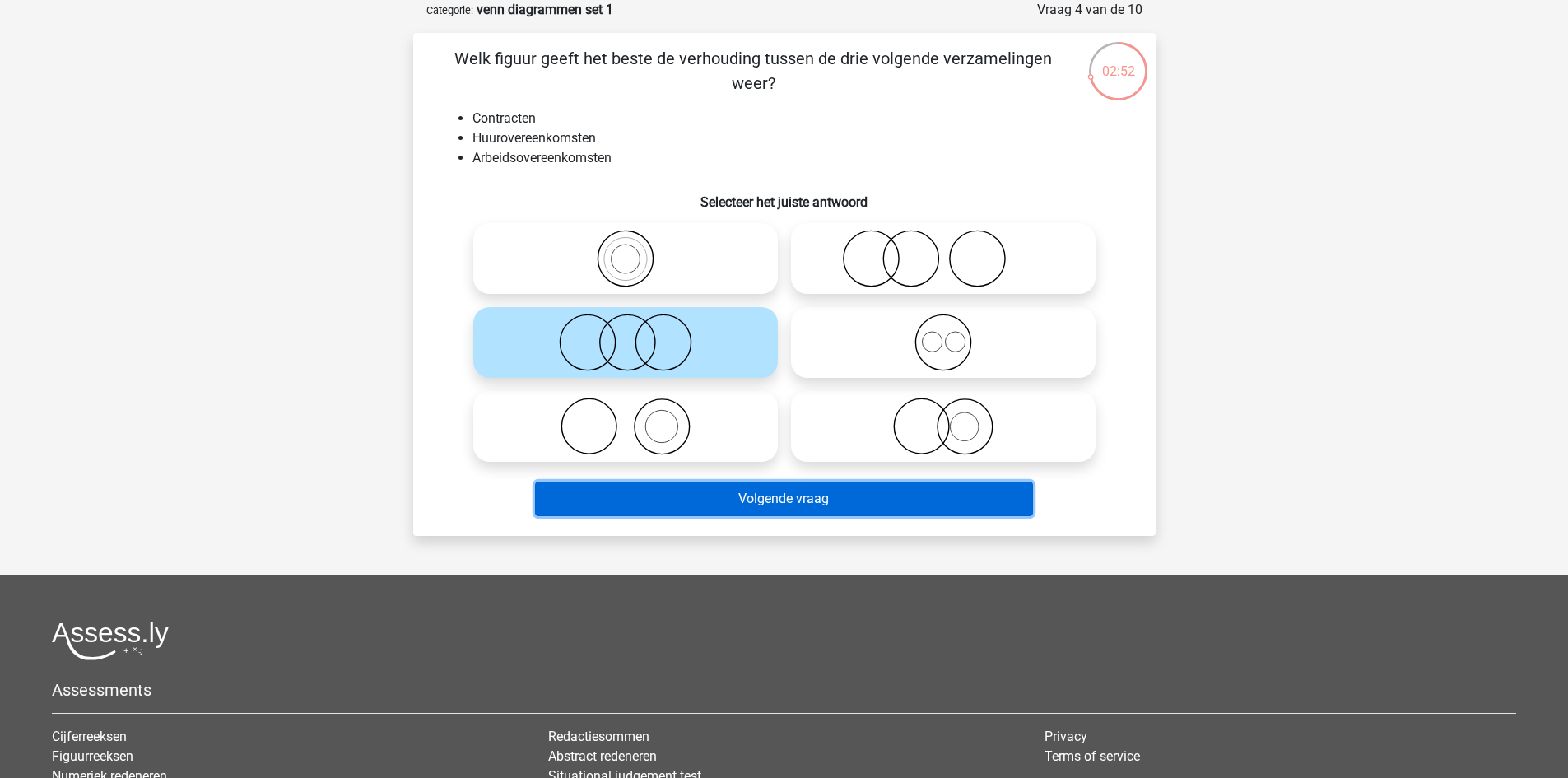
click at [777, 486] on button "Volgende vraag" at bounding box center [784, 499] width 498 height 34
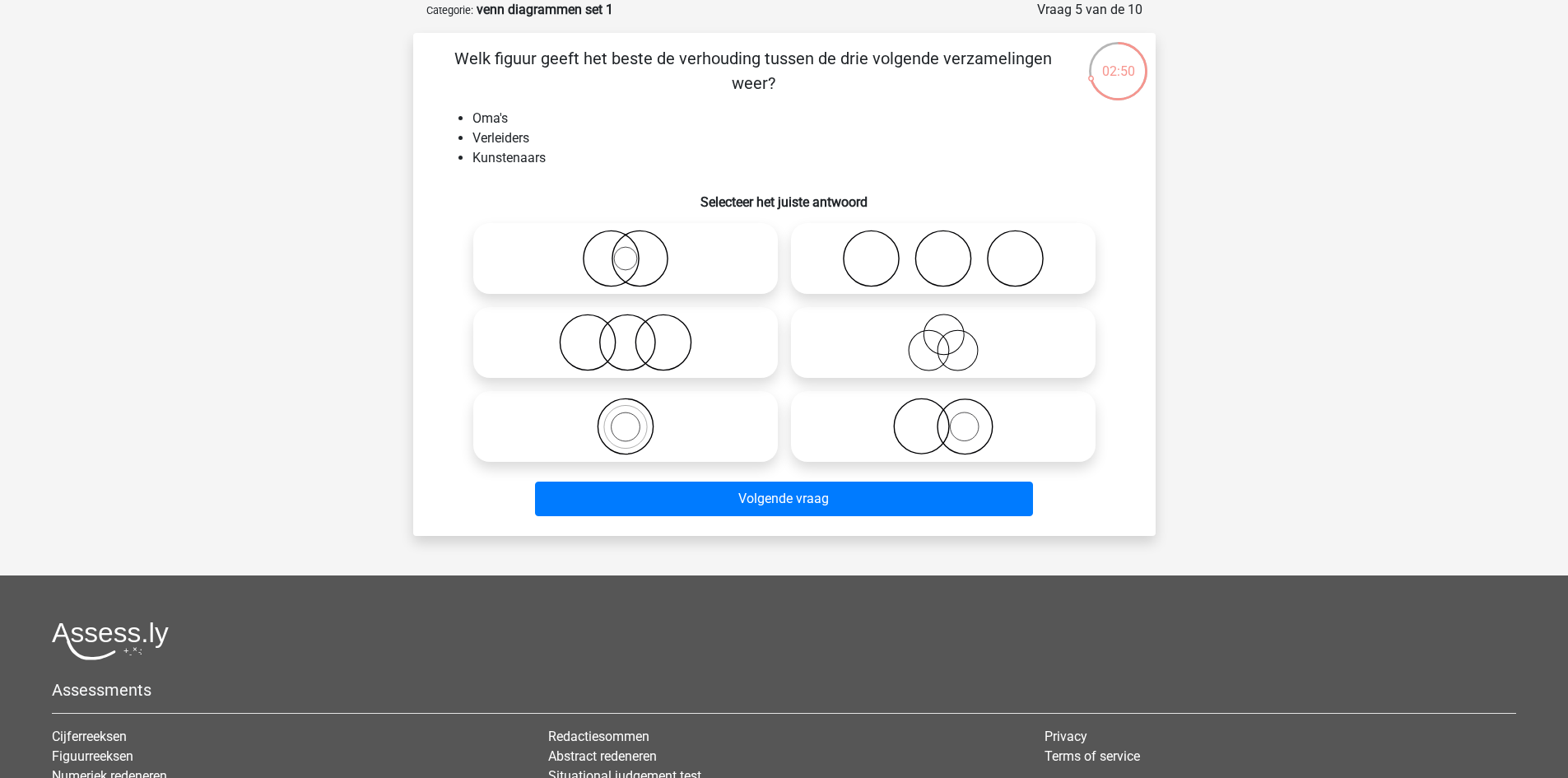
click at [948, 259] on icon at bounding box center [944, 259] width 292 height 58
click at [948, 250] on input "radio" at bounding box center [949, 245] width 11 height 11
radio input "true"
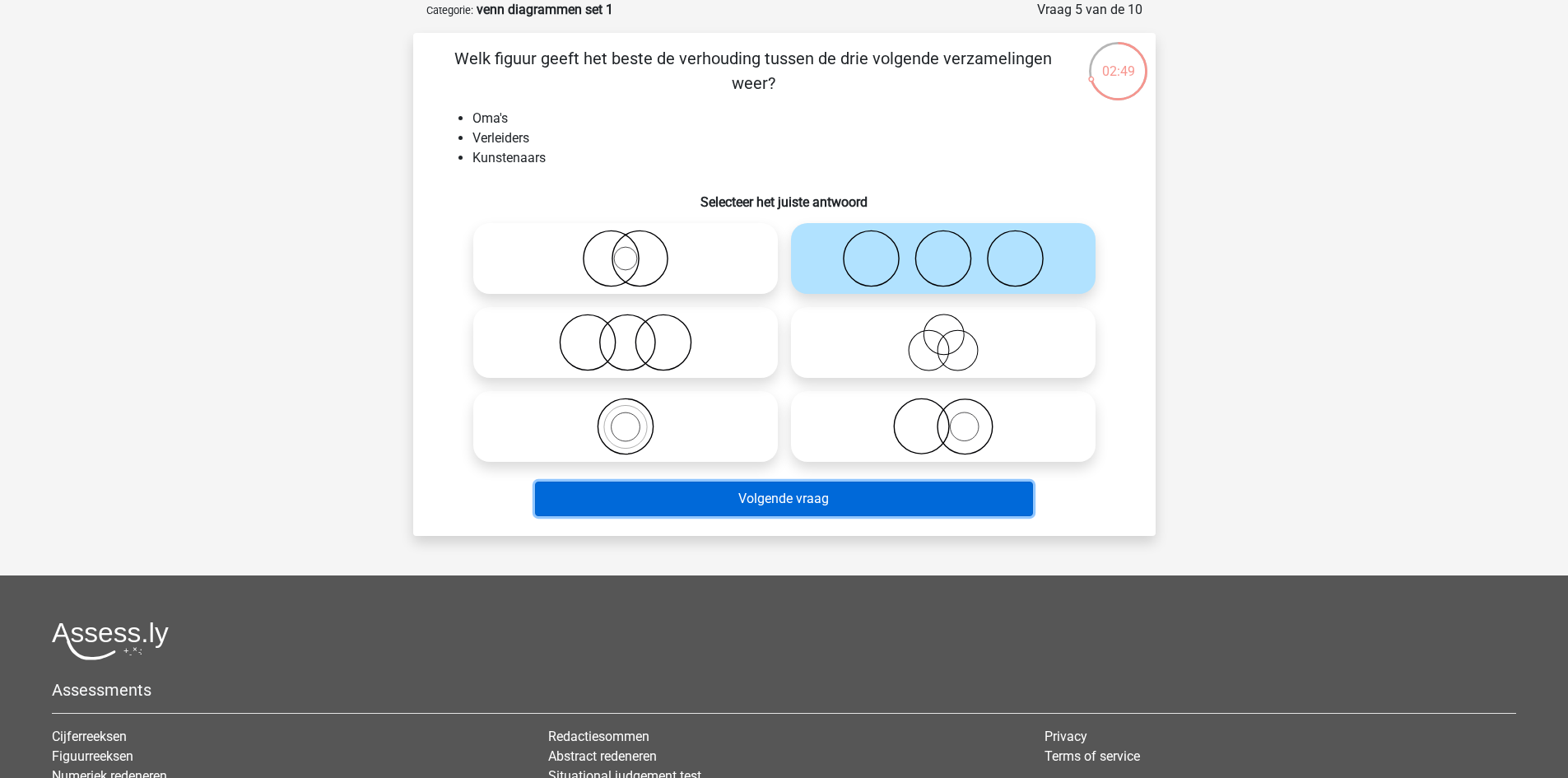
click at [863, 491] on button "Volgende vraag" at bounding box center [784, 499] width 498 height 34
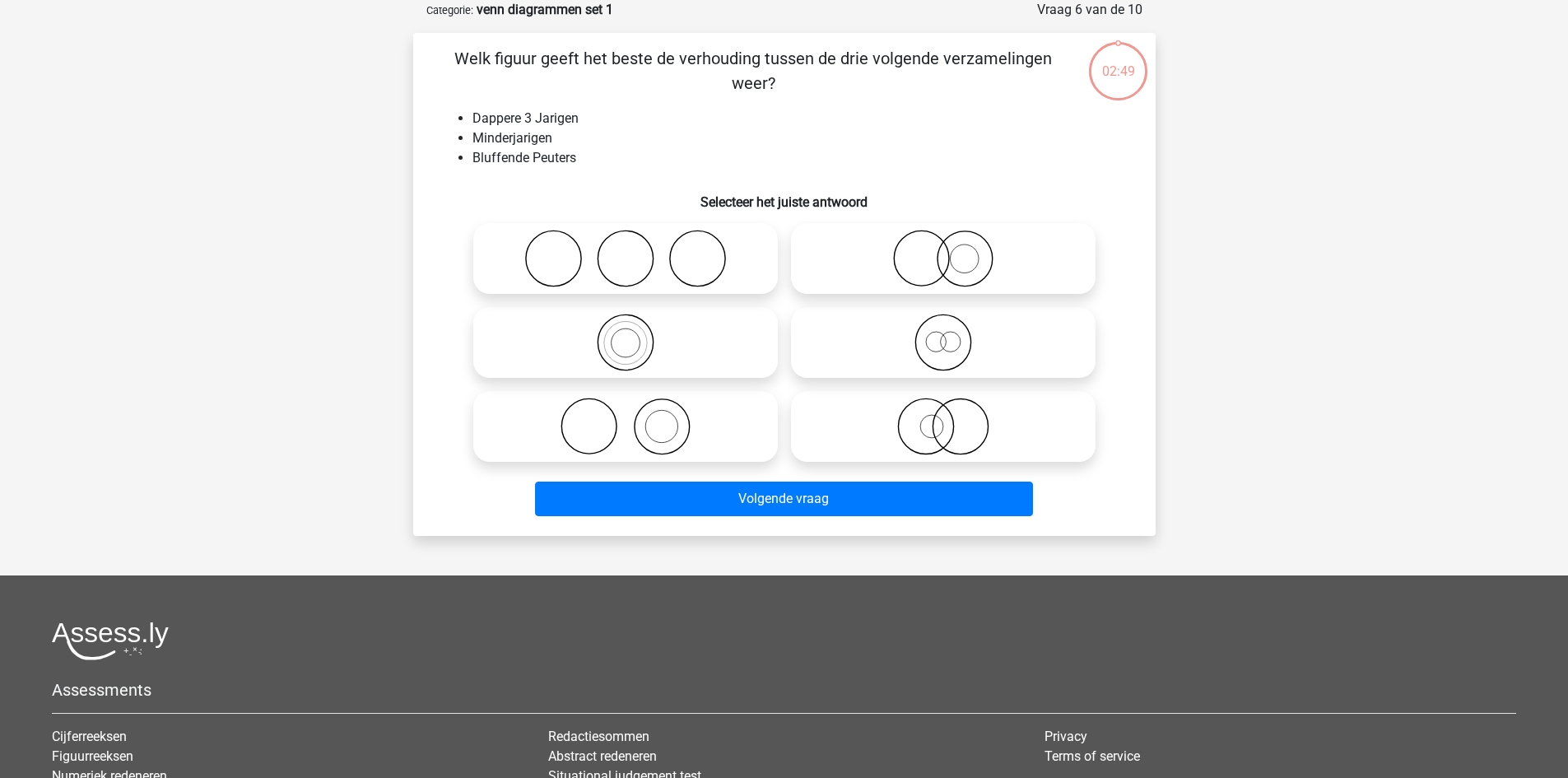
click at [678, 341] on icon at bounding box center [626, 342] width 292 height 58
click at [637, 334] on input "radio" at bounding box center [631, 329] width 11 height 11
radio input "true"
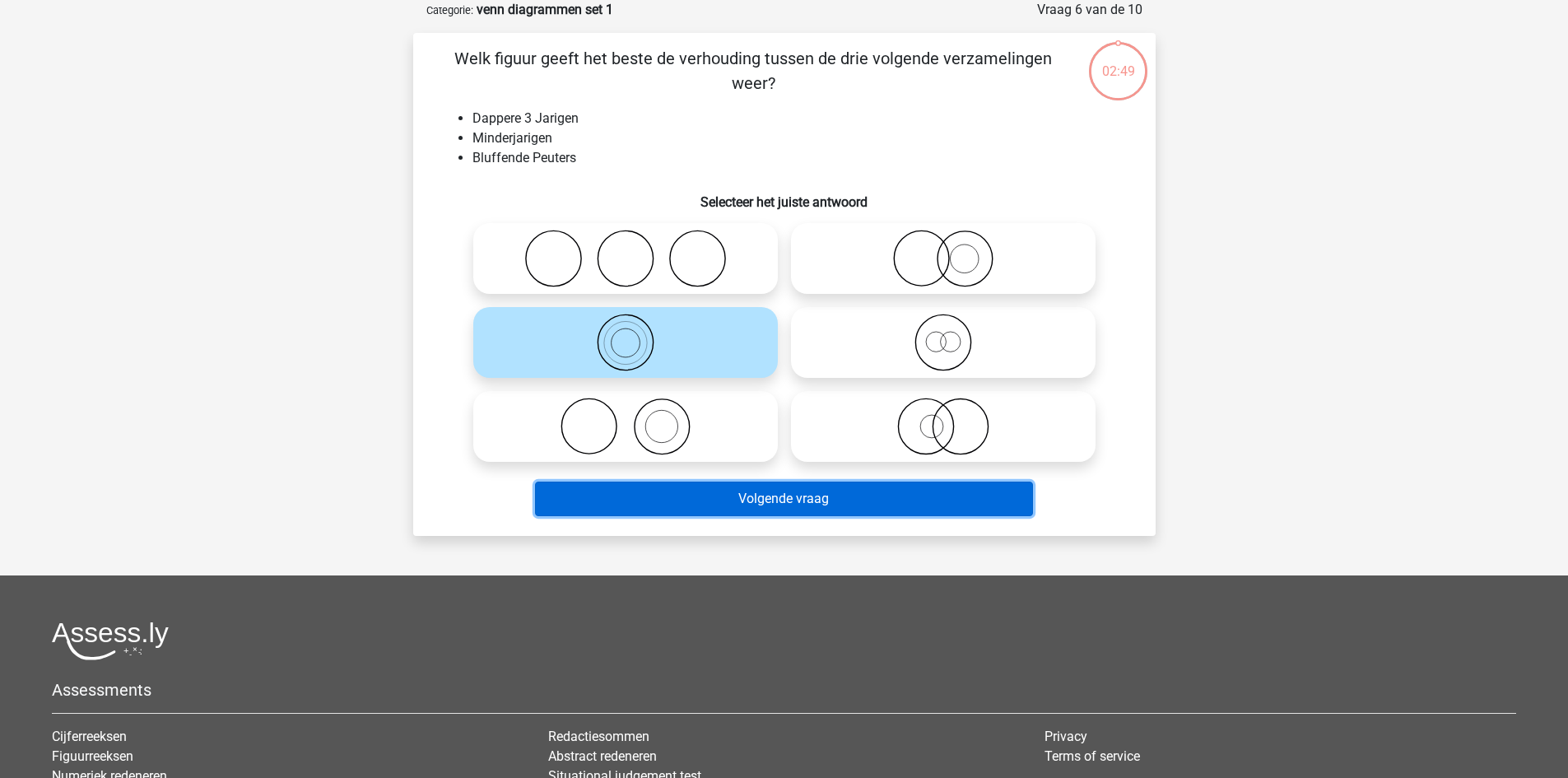
click at [821, 482] on button "Volgende vraag" at bounding box center [784, 499] width 498 height 34
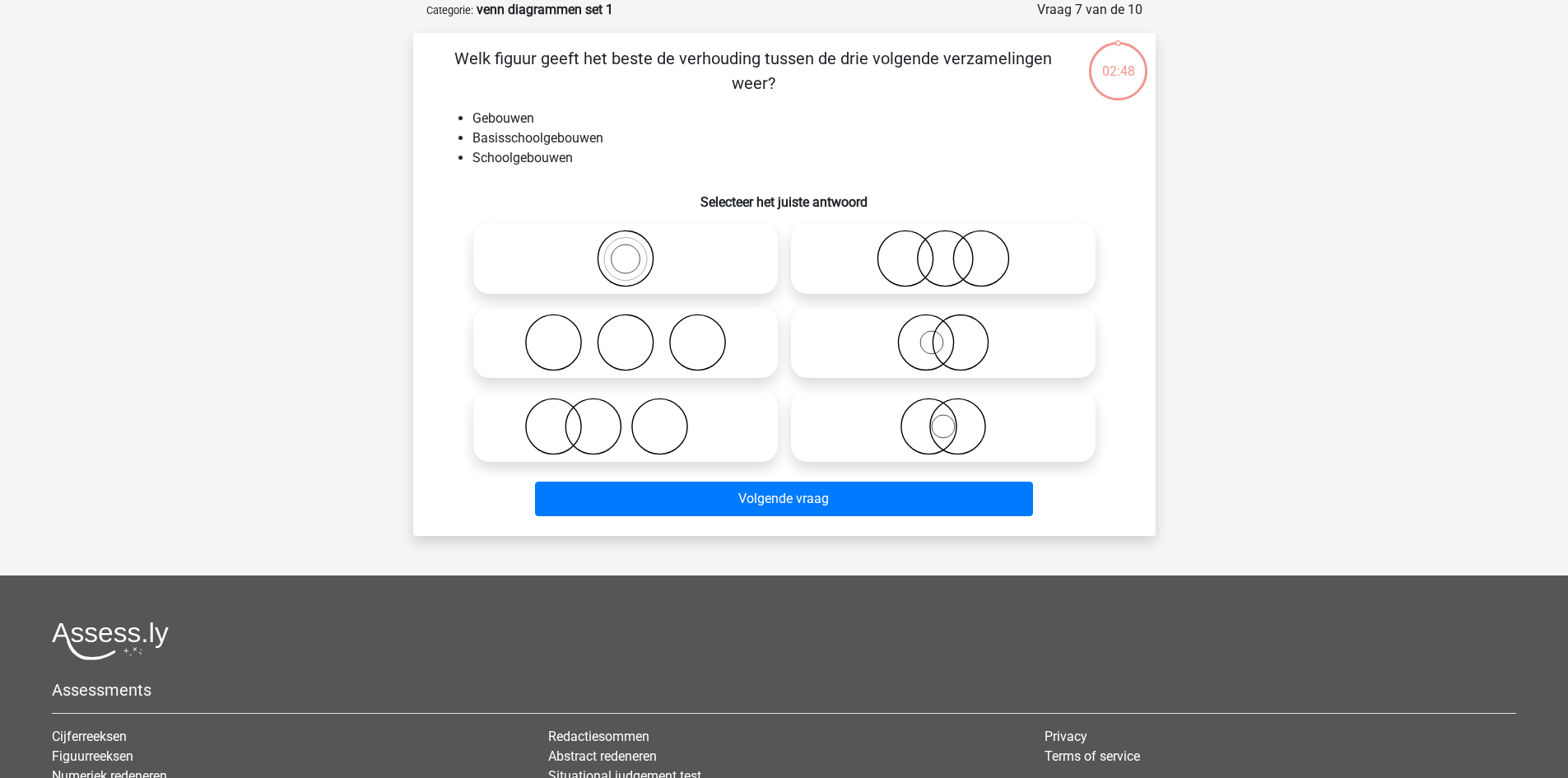
click at [899, 331] on icon at bounding box center [944, 342] width 292 height 58
click at [944, 331] on input "radio" at bounding box center [949, 329] width 11 height 11
radio input "true"
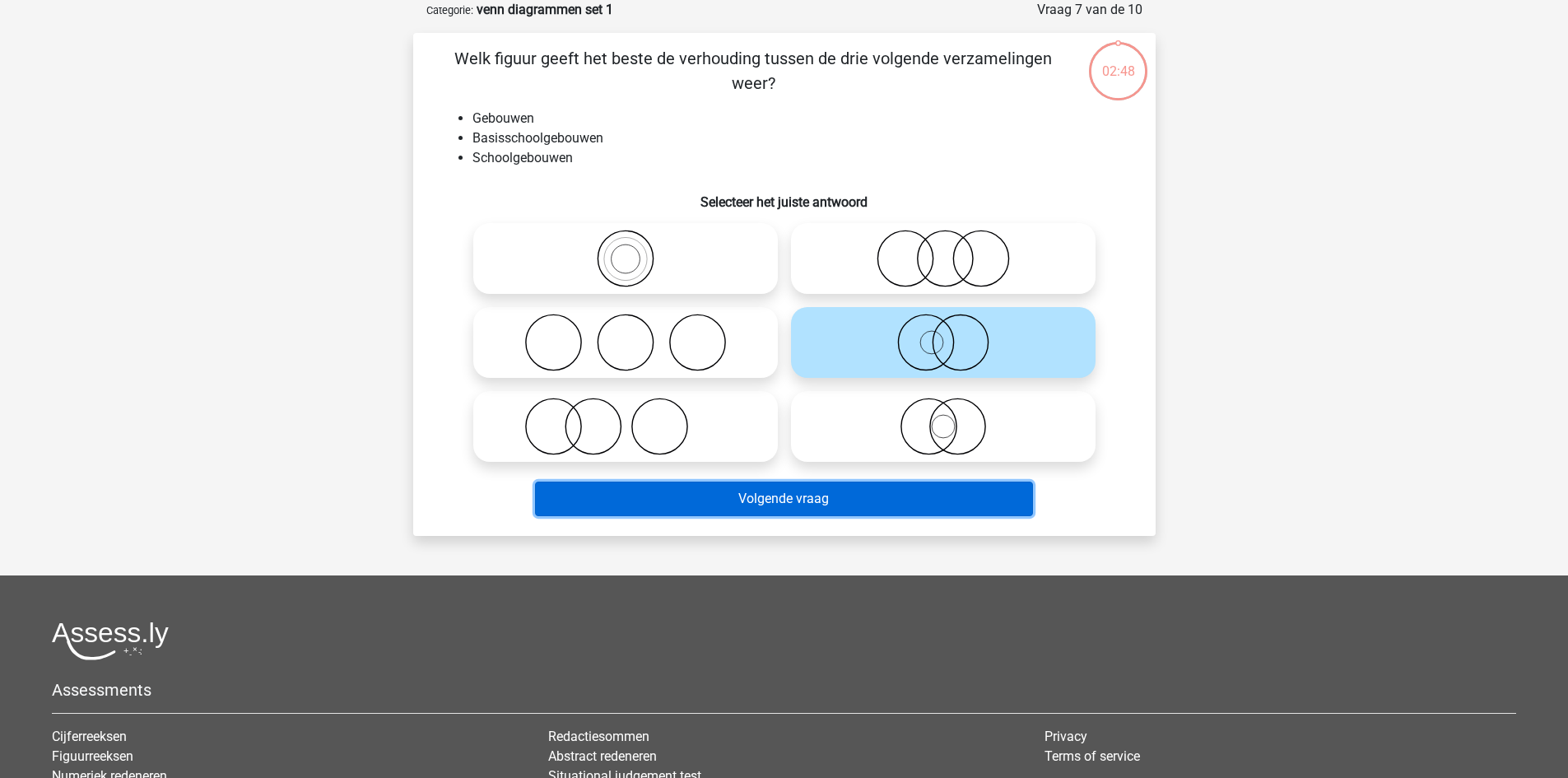
click at [871, 501] on button "Volgende vraag" at bounding box center [784, 499] width 498 height 34
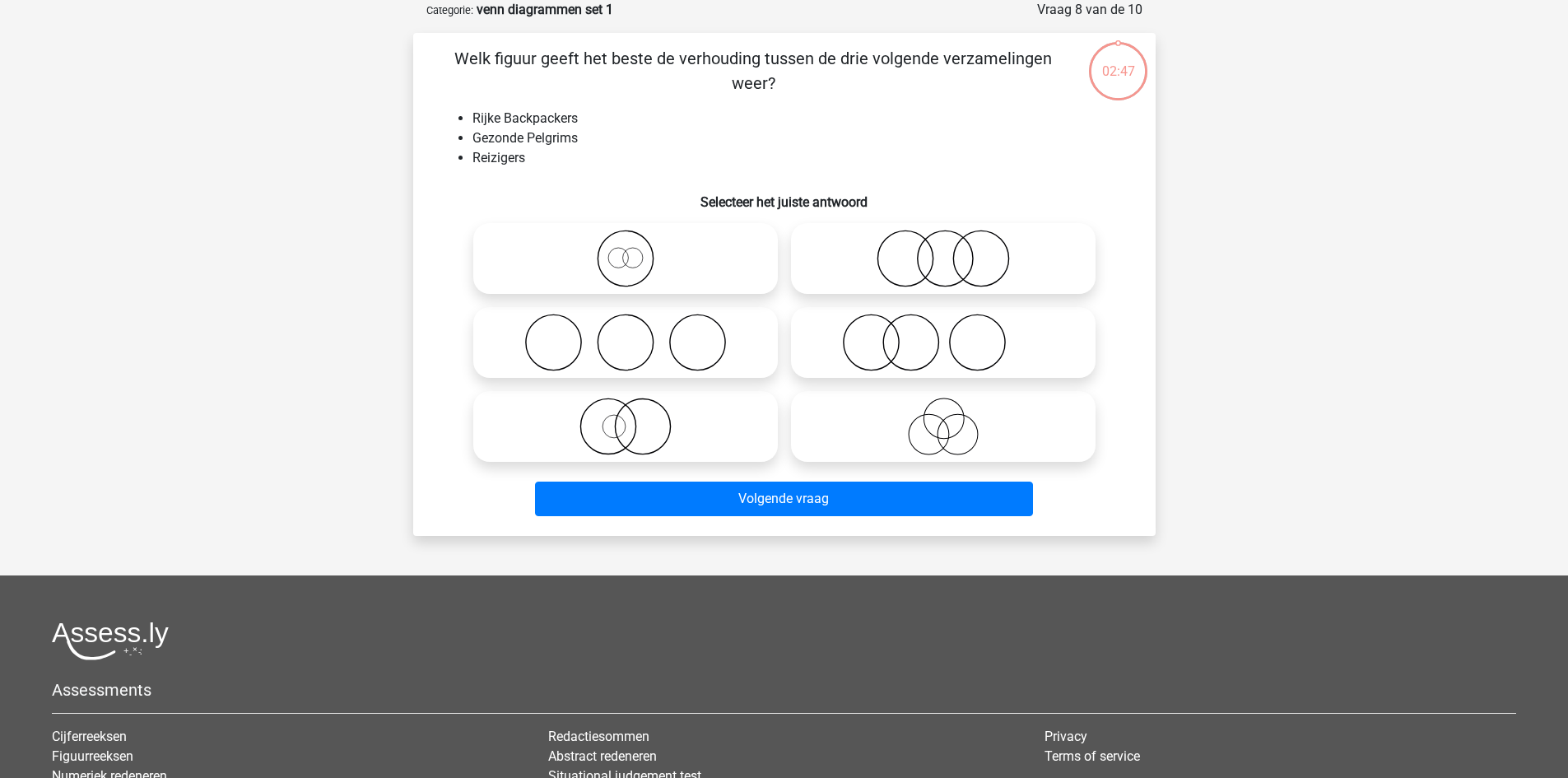
click at [691, 257] on icon at bounding box center [626, 259] width 292 height 58
click at [637, 250] on input "radio" at bounding box center [631, 245] width 11 height 11
radio input "true"
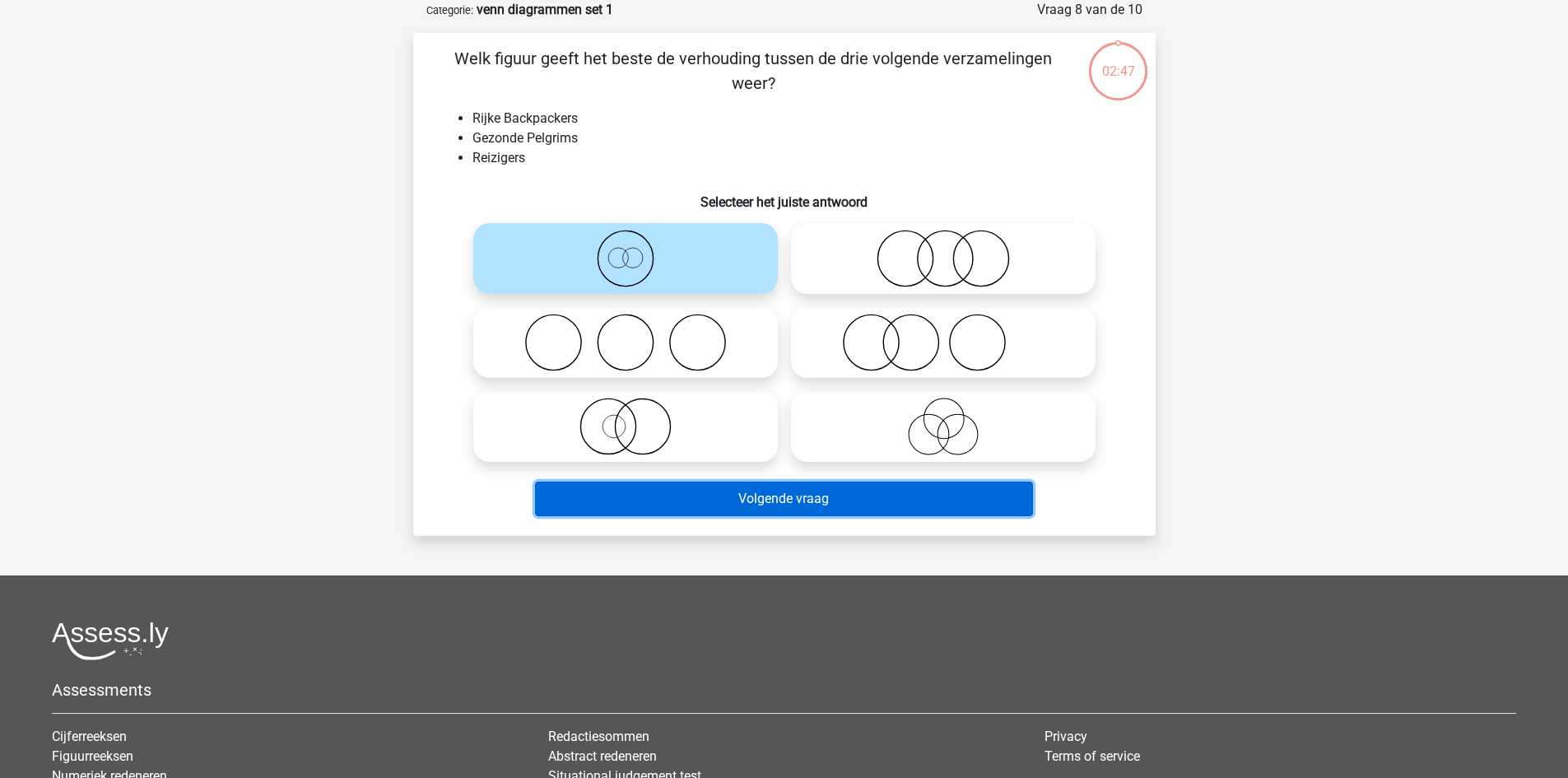
click at [773, 511] on button "Volgende vraag" at bounding box center [784, 499] width 498 height 34
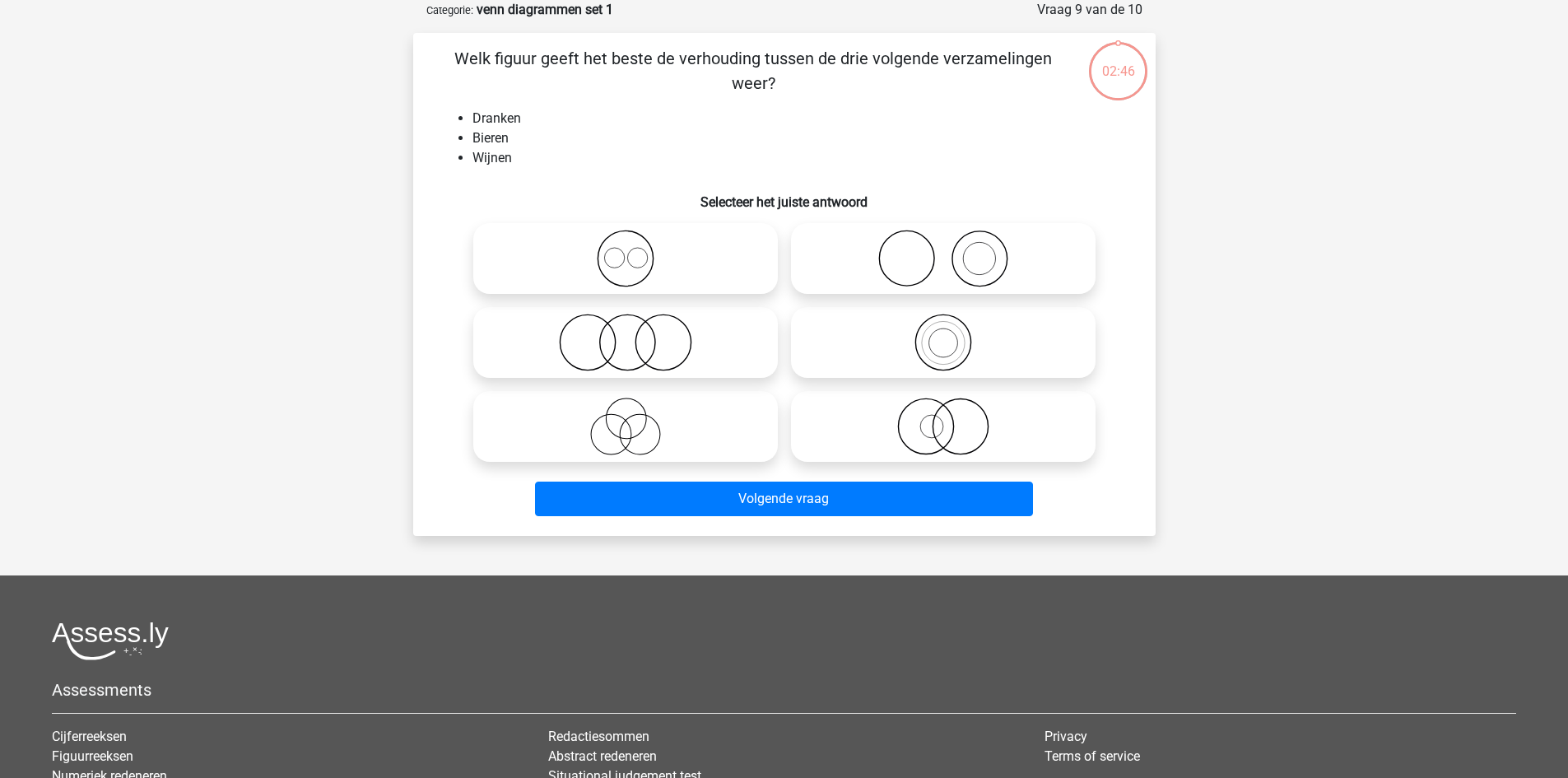
click at [702, 278] on icon at bounding box center [626, 259] width 292 height 58
click at [637, 250] on input "radio" at bounding box center [631, 245] width 11 height 11
radio input "true"
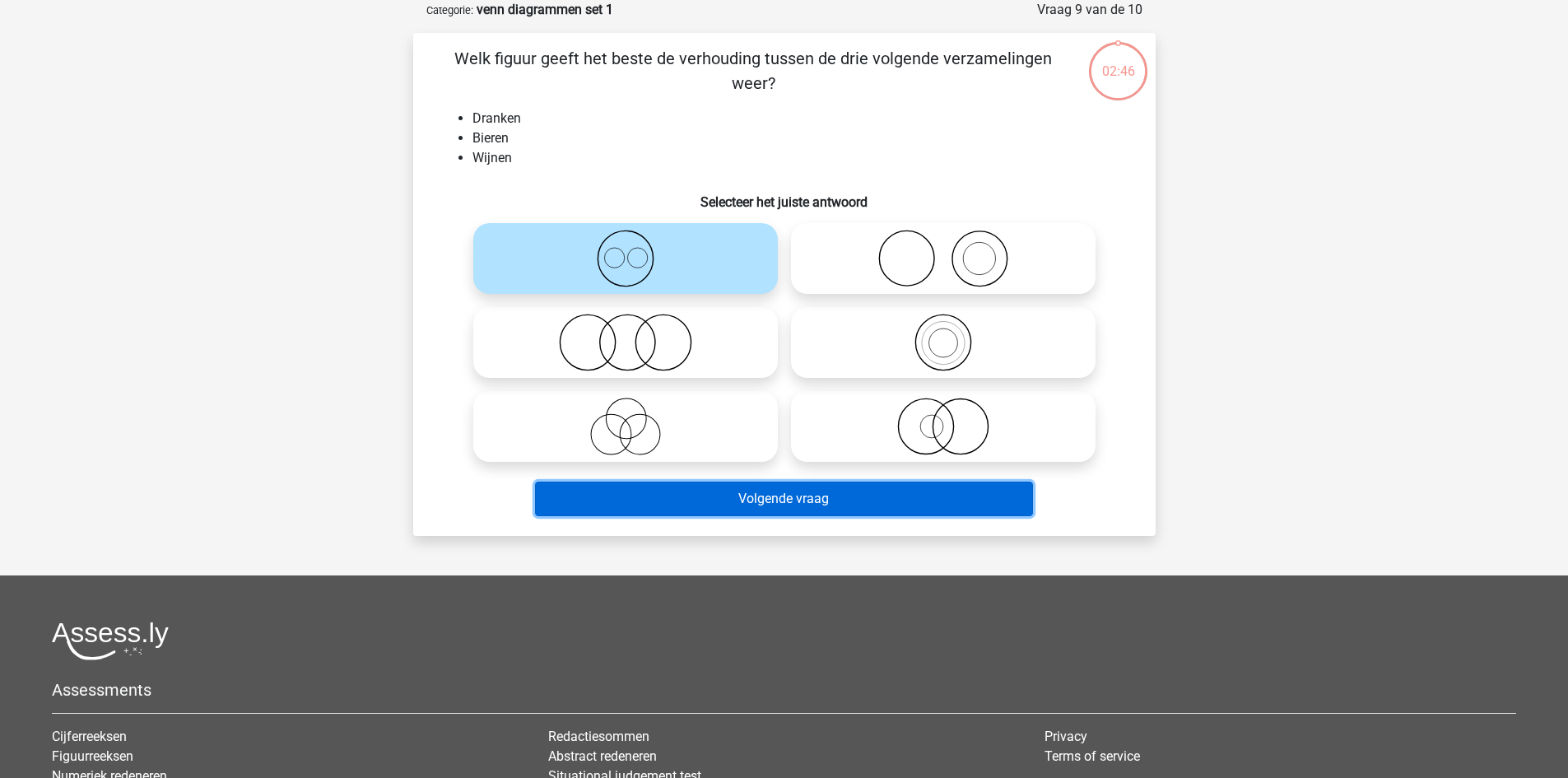
click at [773, 499] on button "Volgende vraag" at bounding box center [784, 499] width 498 height 34
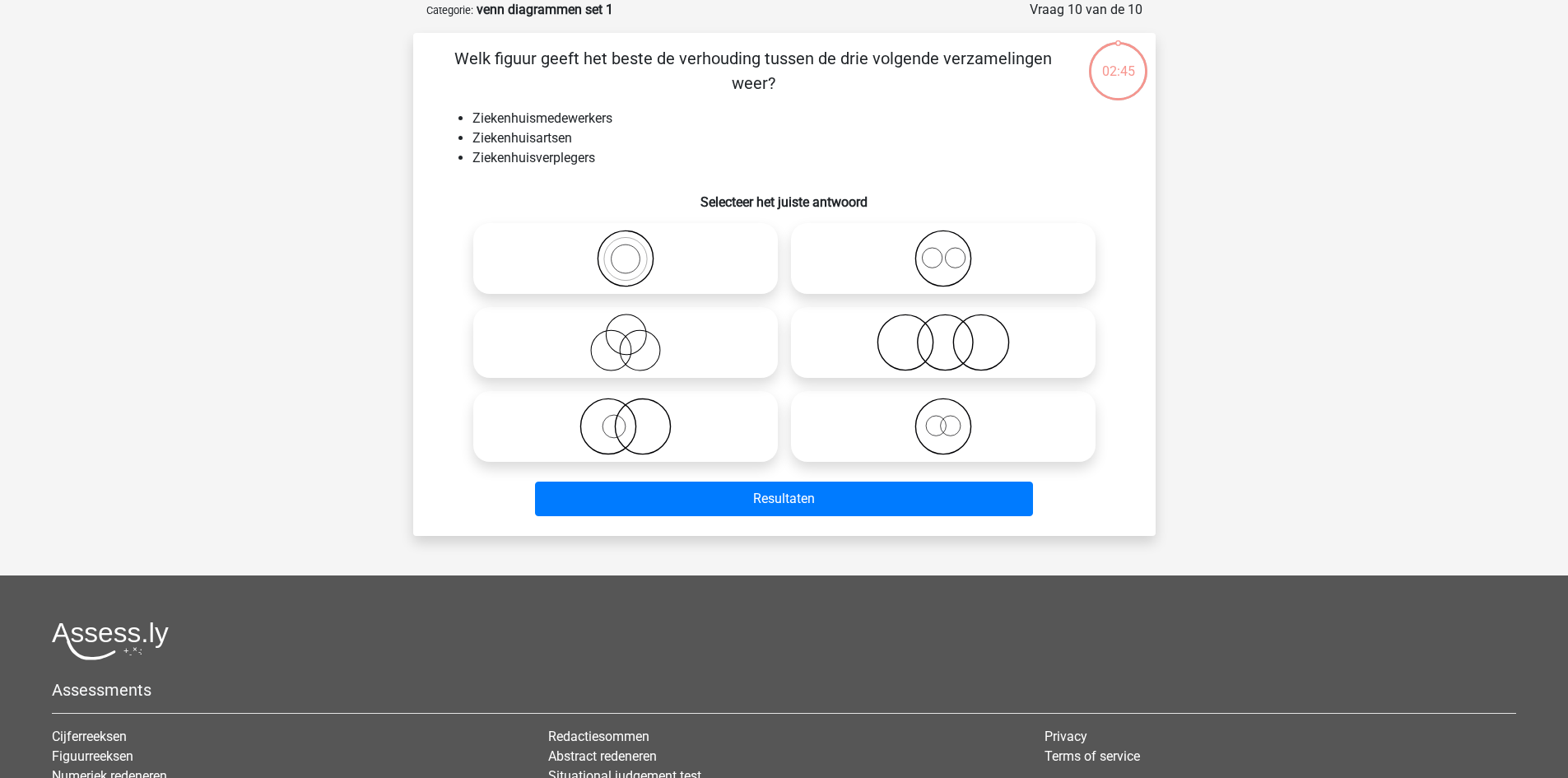
click at [711, 377] on label at bounding box center [626, 342] width 304 height 71
click at [637, 334] on input "radio" at bounding box center [631, 329] width 11 height 11
radio input "true"
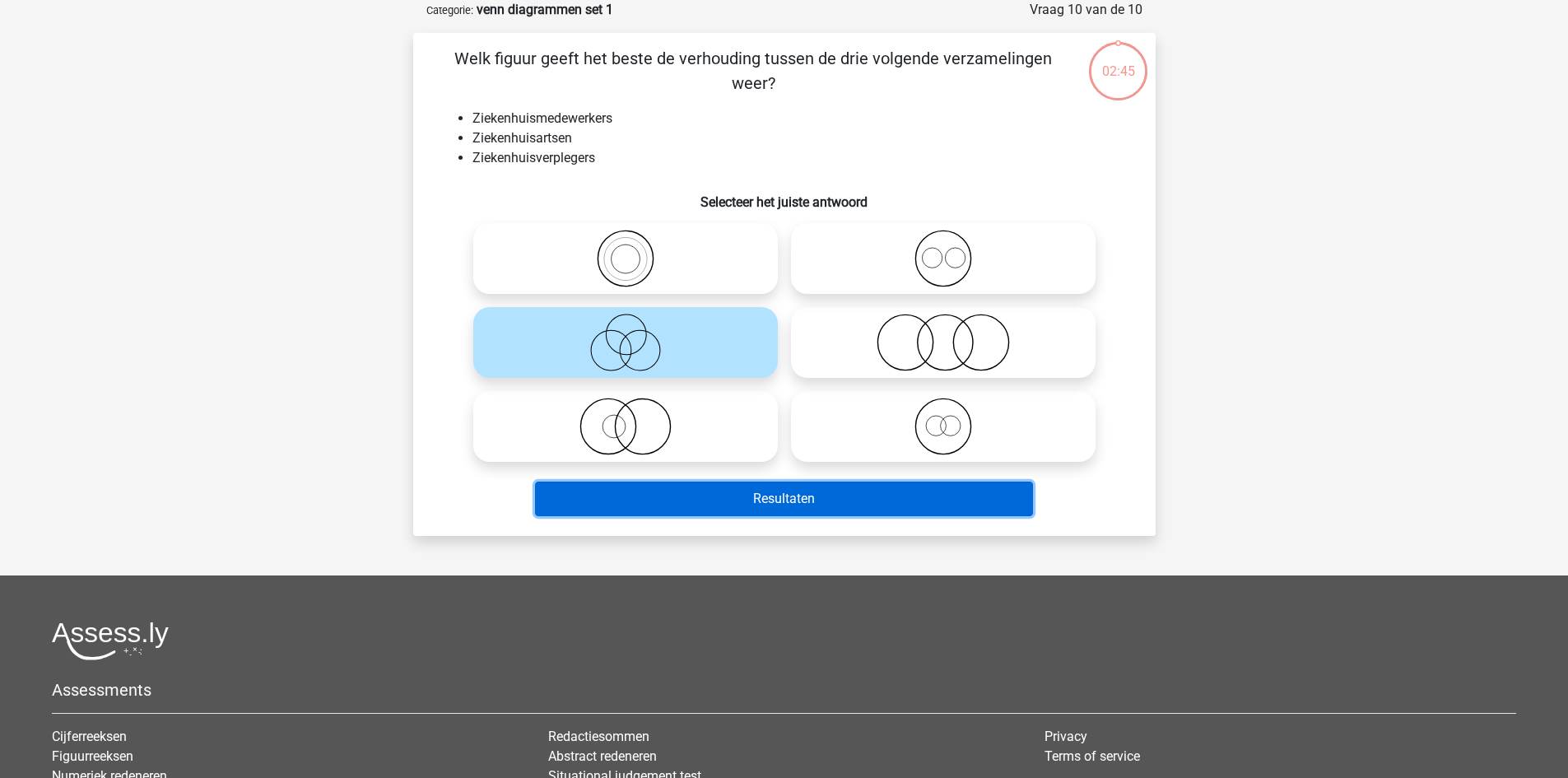
click at [759, 504] on button "Resultaten" at bounding box center [784, 499] width 498 height 34
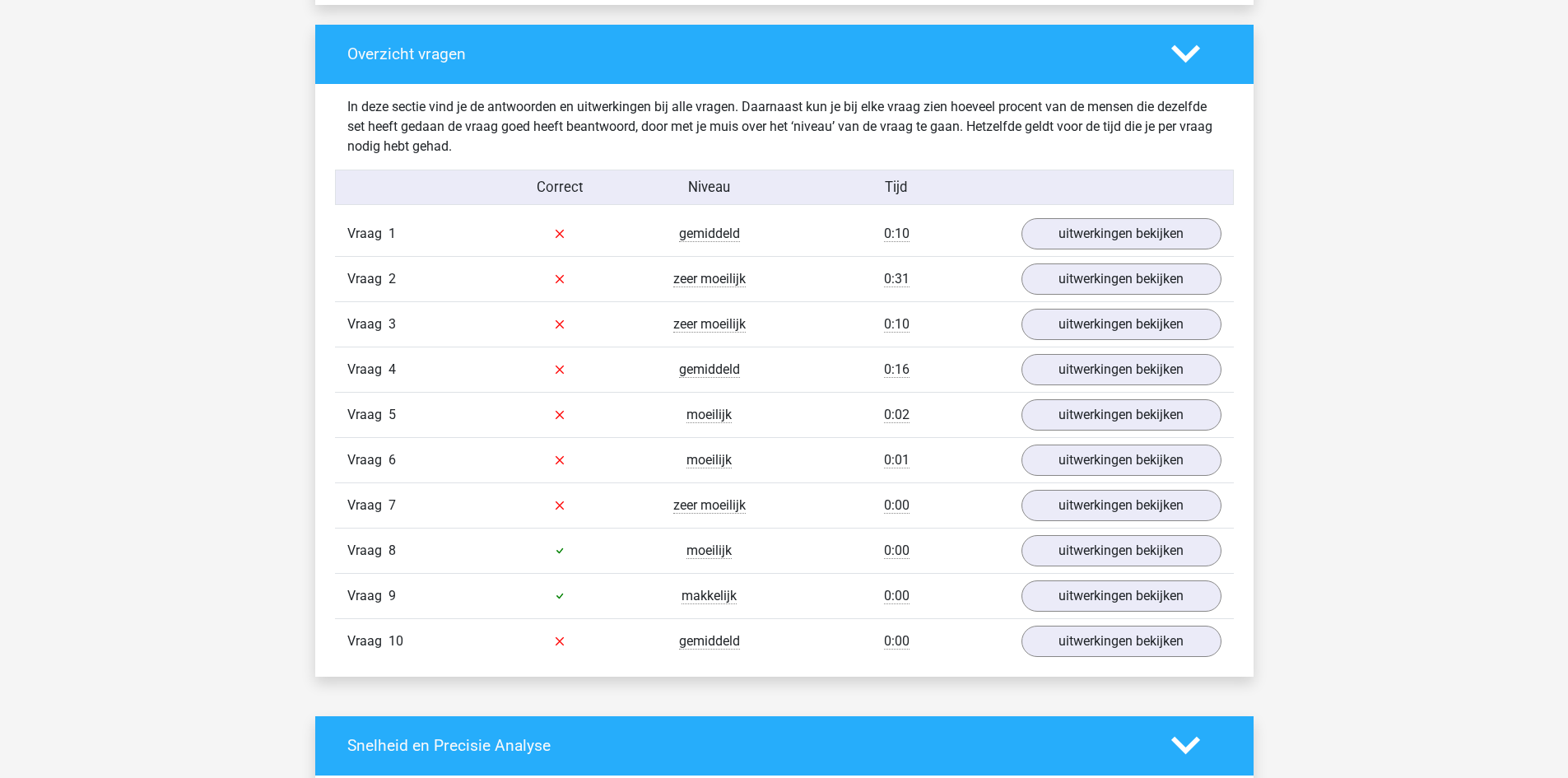
scroll to position [1234, 0]
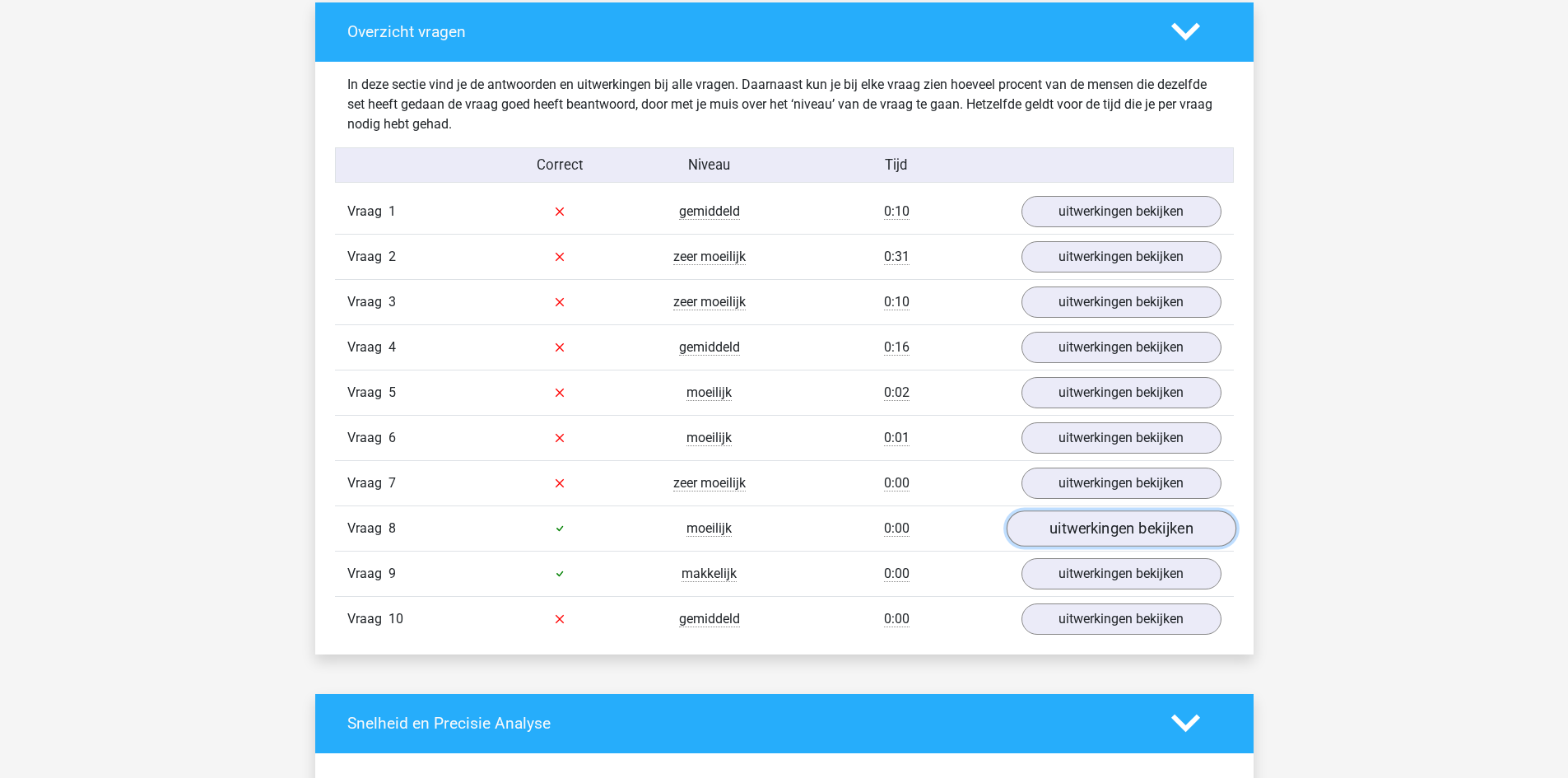
click at [1116, 523] on link "uitwerkingen bekijken" at bounding box center [1121, 529] width 230 height 36
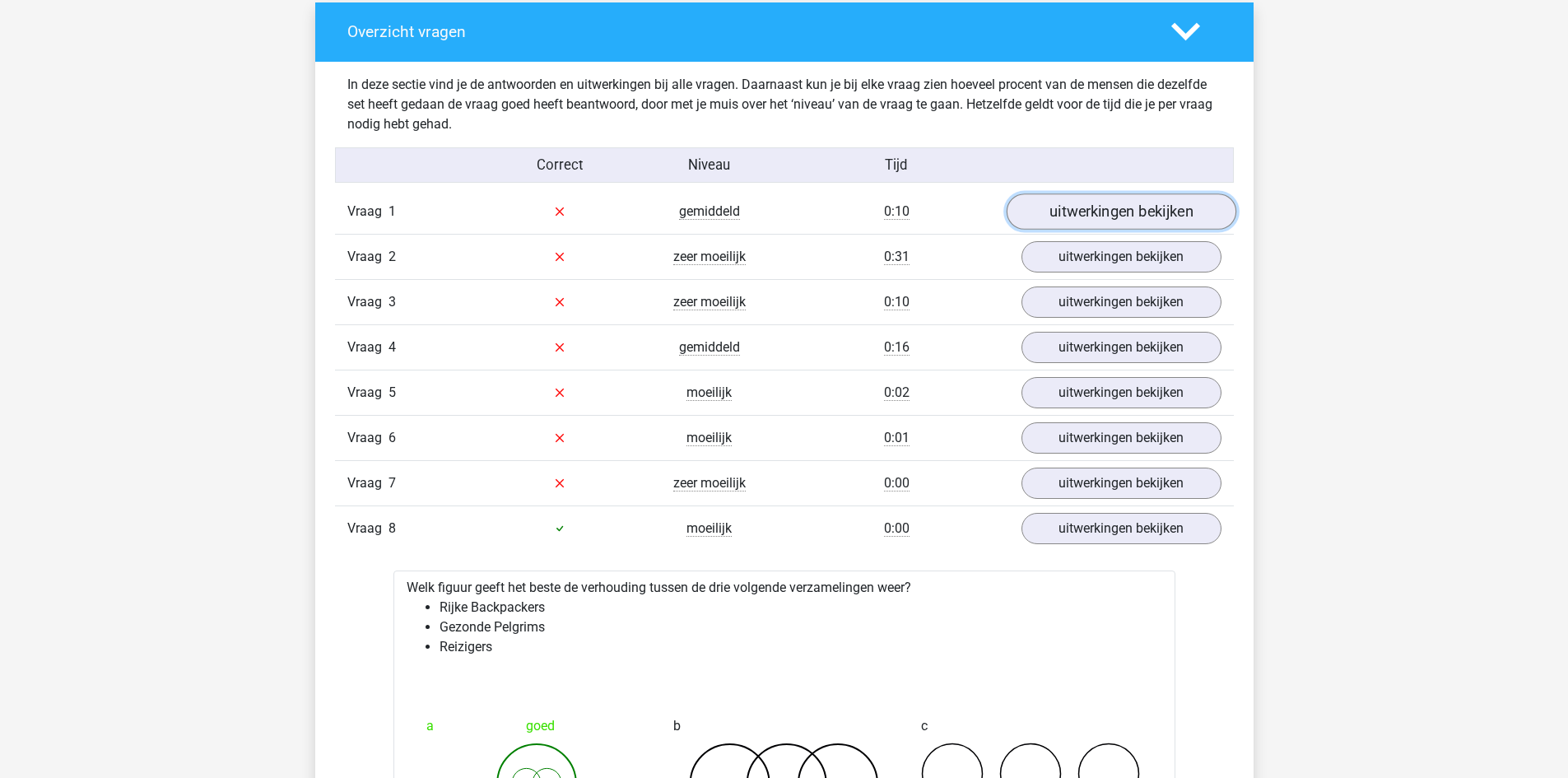
click at [1122, 207] on link "uitwerkingen bekijken" at bounding box center [1121, 212] width 230 height 36
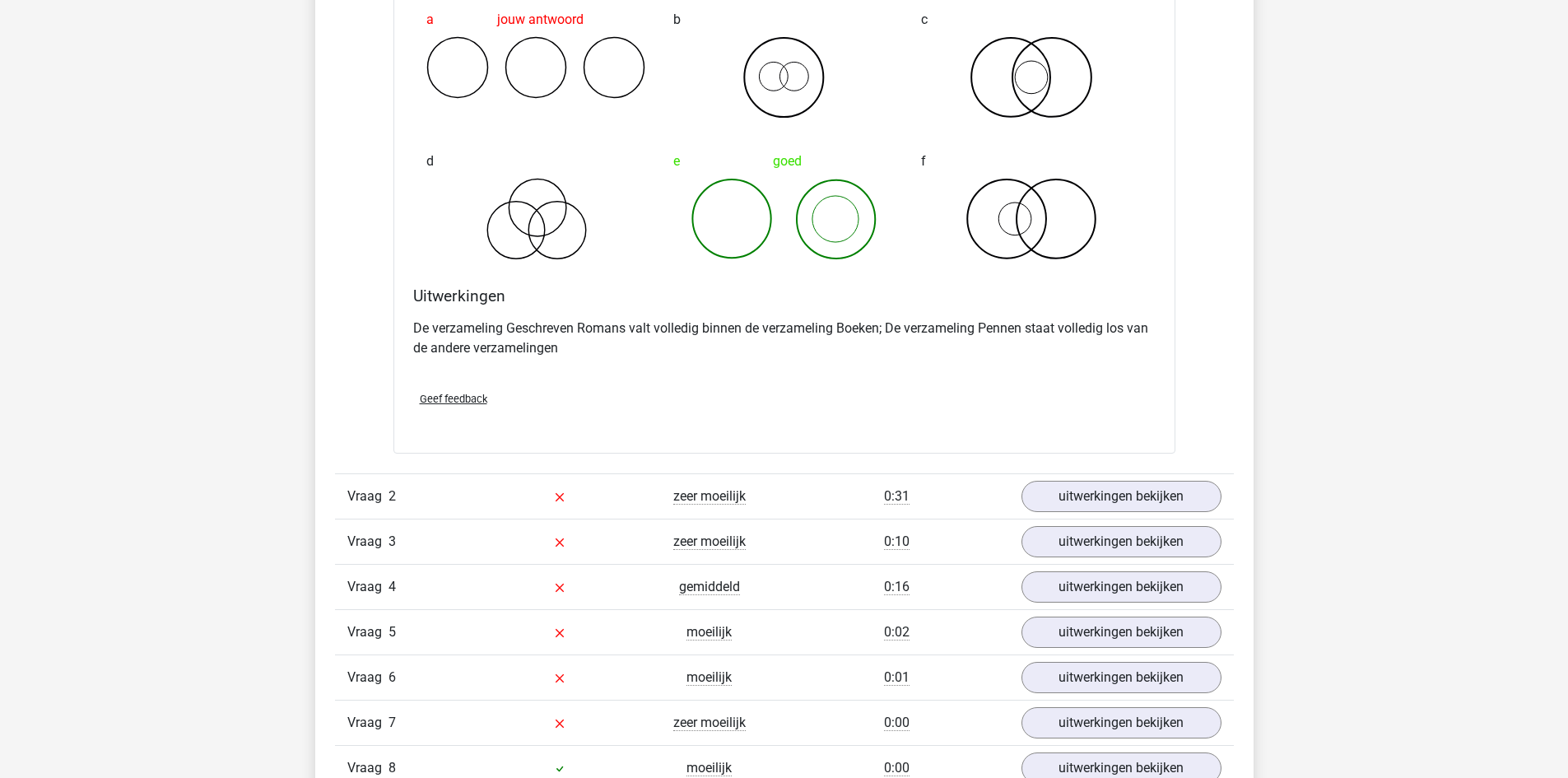
scroll to position [1647, 0]
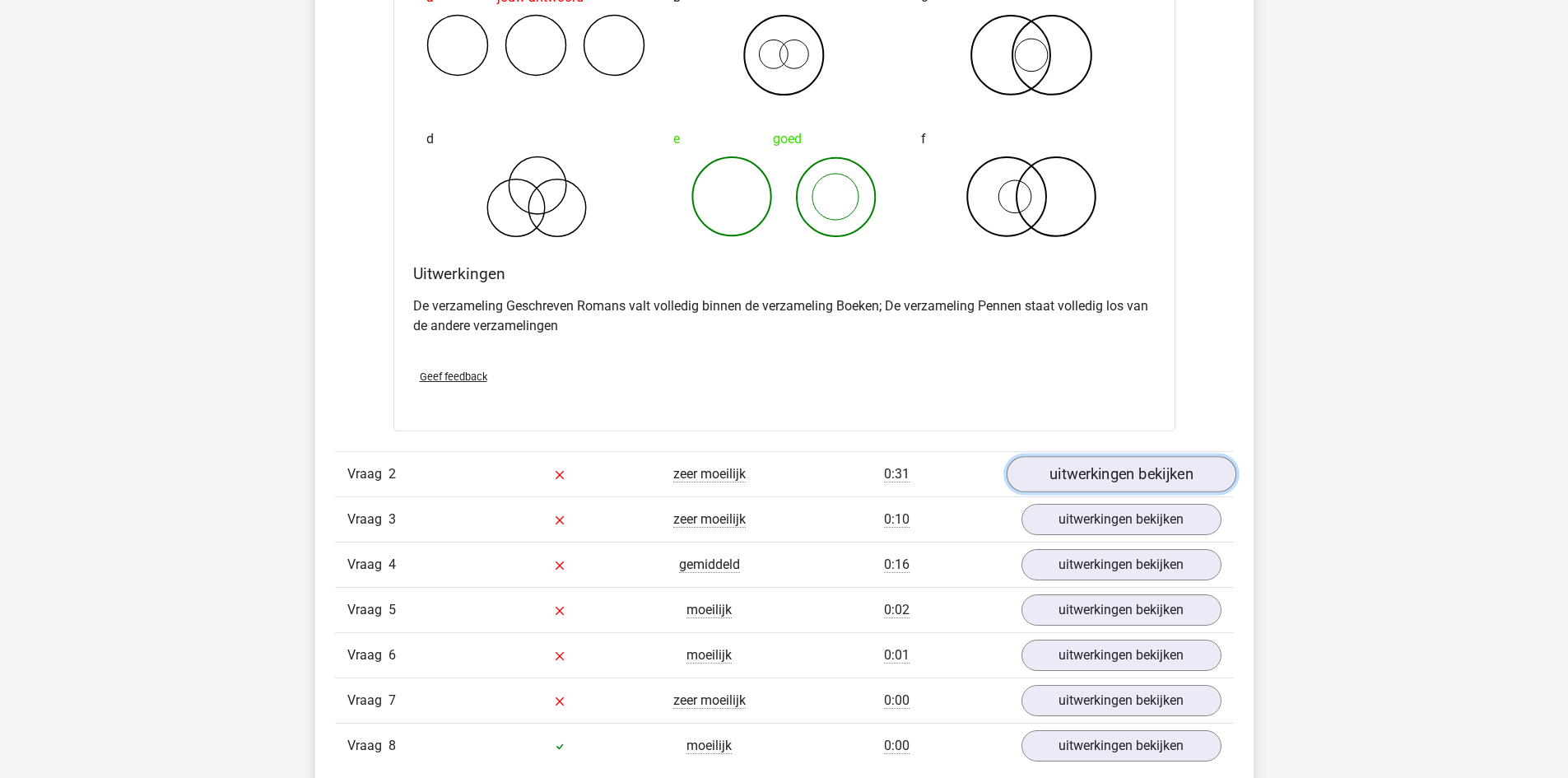
click at [1133, 475] on link "uitwerkingen bekijken" at bounding box center [1121, 475] width 230 height 36
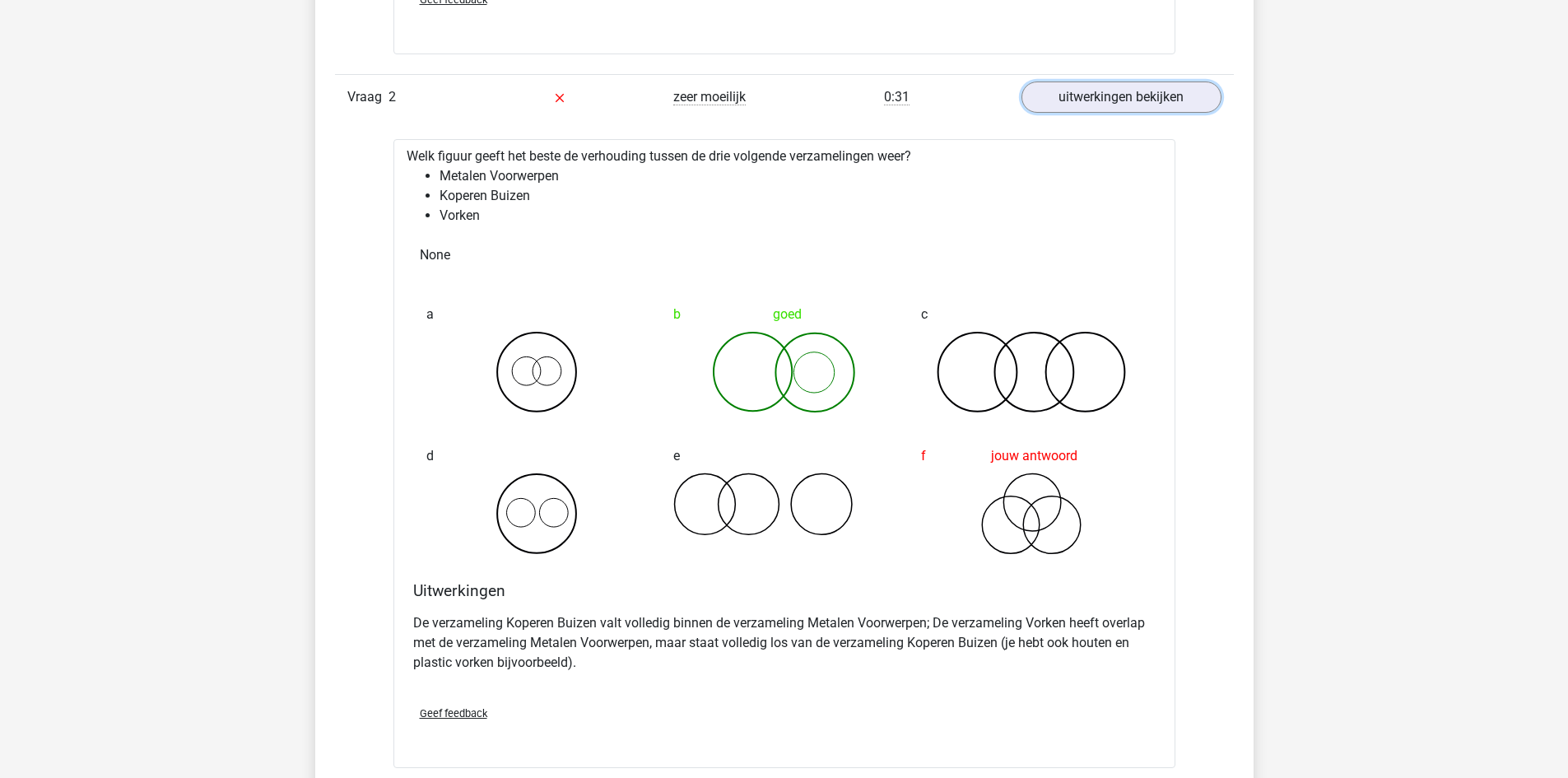
scroll to position [2058, 0]
